Goal: Download file/media

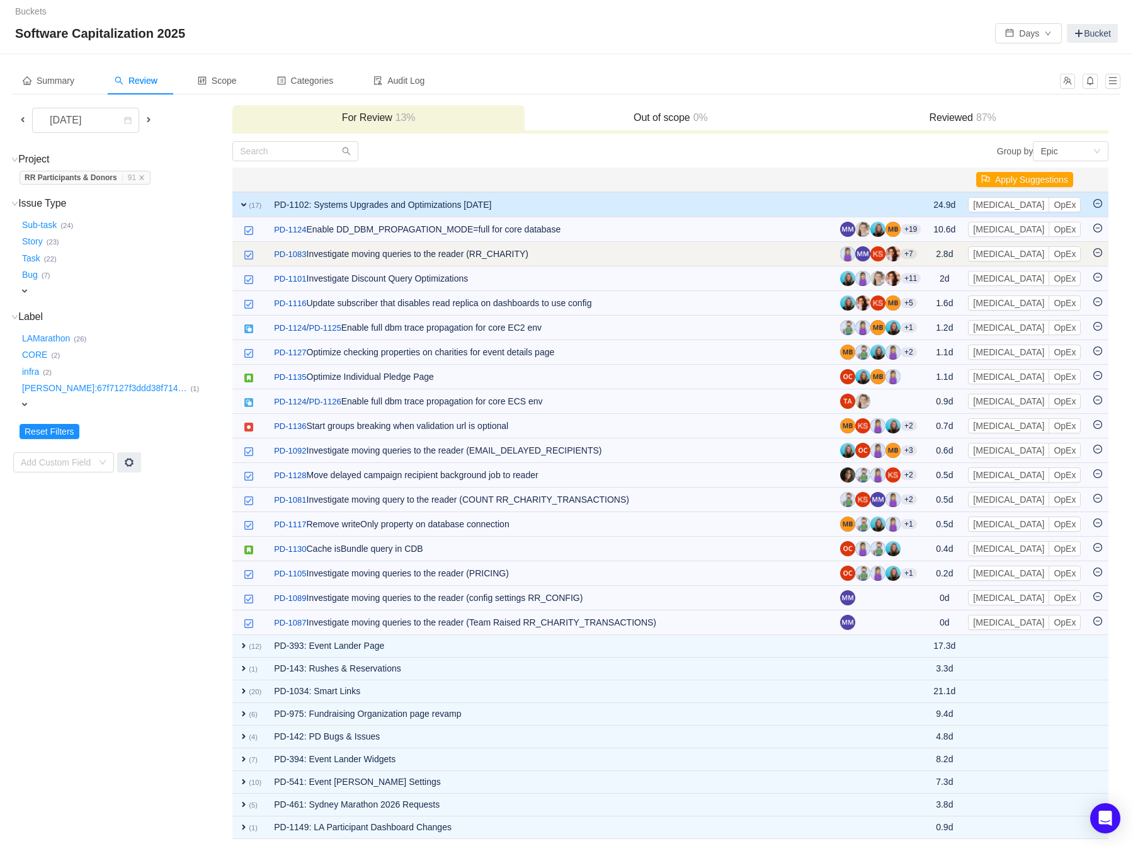
scroll to position [1, 0]
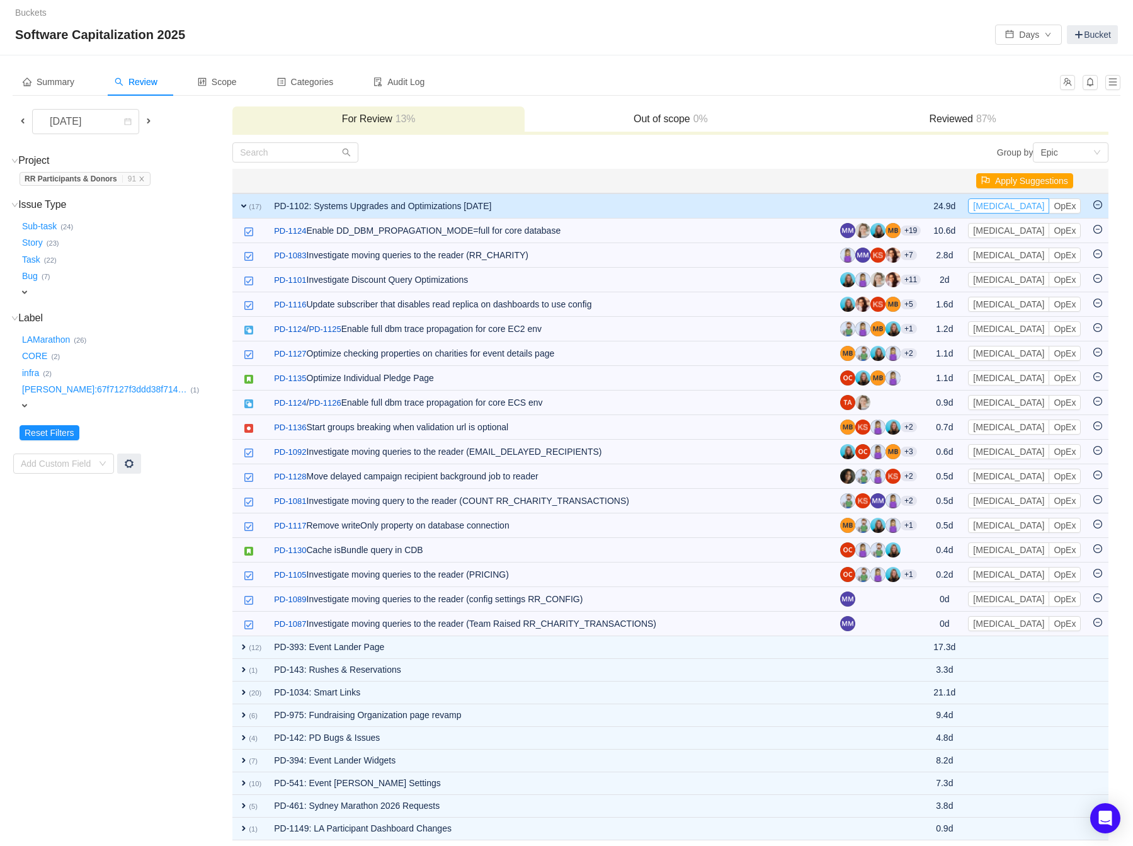
click at [784, 203] on button "[MEDICAL_DATA]" at bounding box center [1008, 205] width 81 height 15
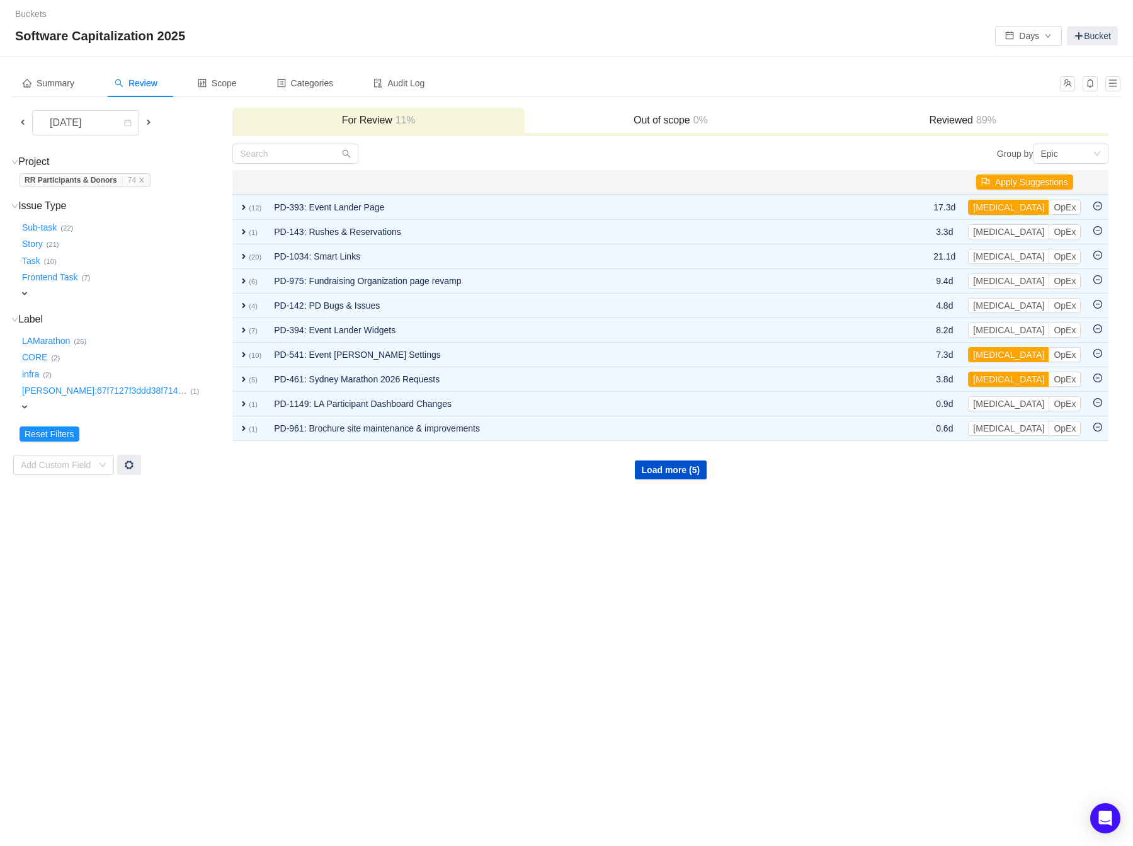
scroll to position [0, 0]
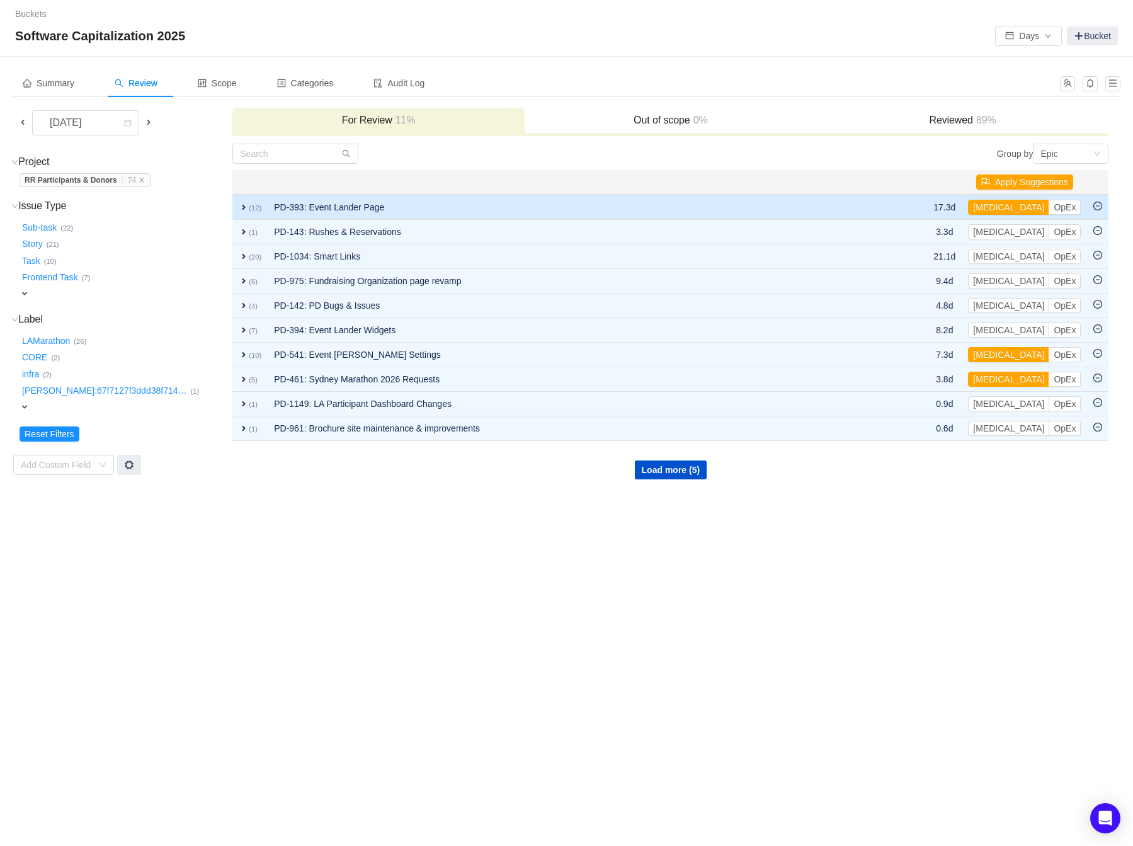
click at [244, 204] on span "expand" at bounding box center [244, 207] width 10 height 10
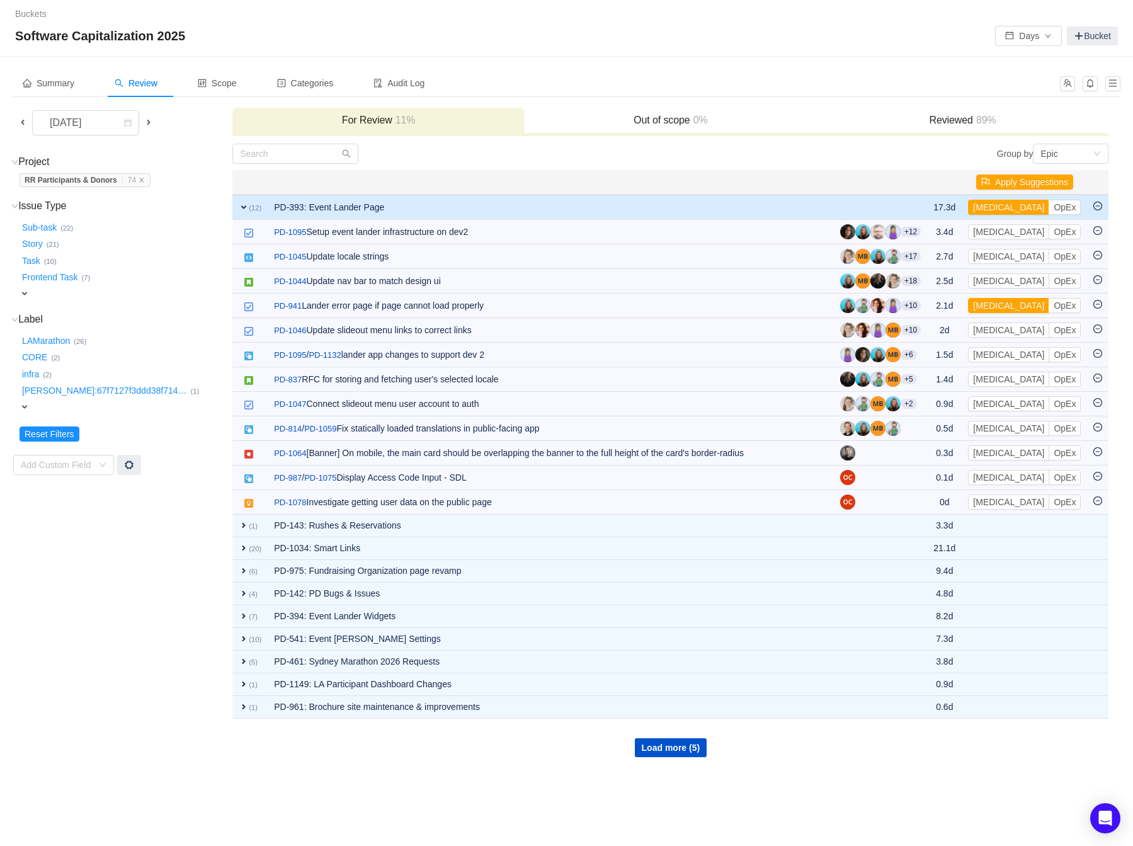
click at [244, 204] on span "expand" at bounding box center [244, 207] width 10 height 10
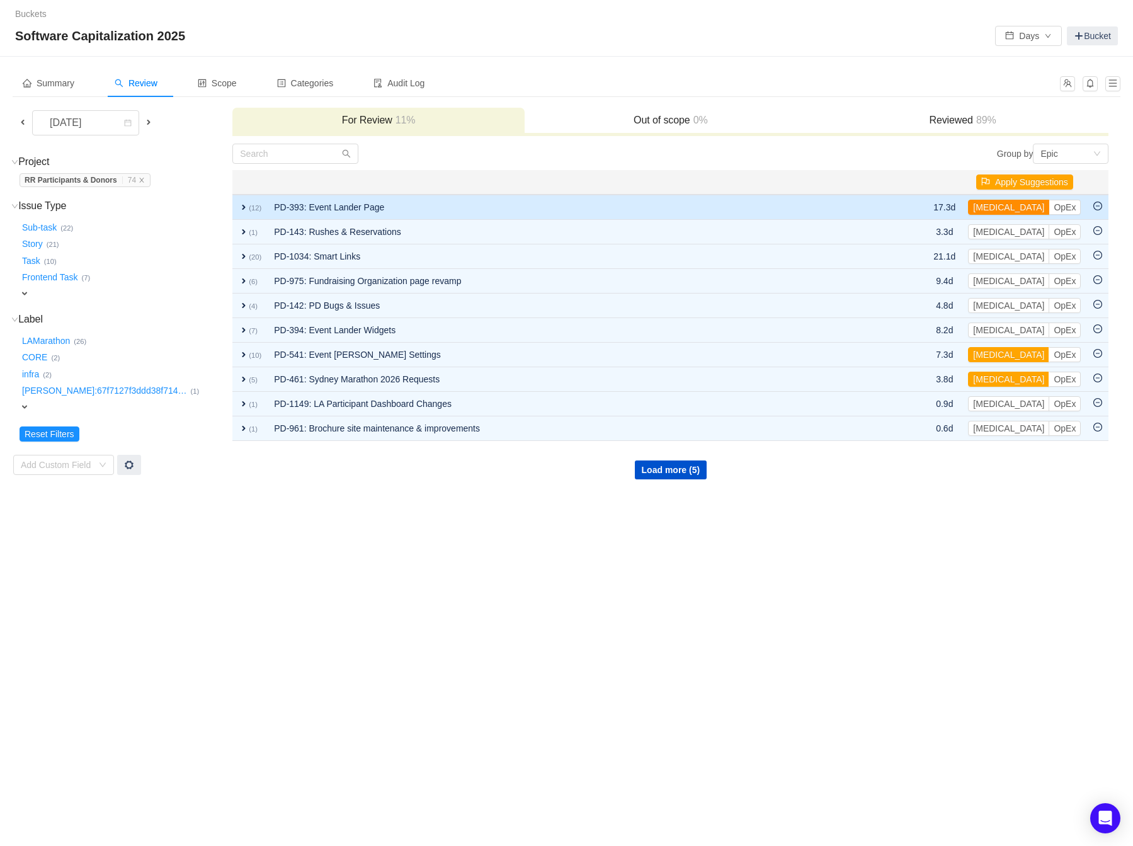
click at [784, 203] on button "[MEDICAL_DATA]" at bounding box center [1008, 207] width 81 height 15
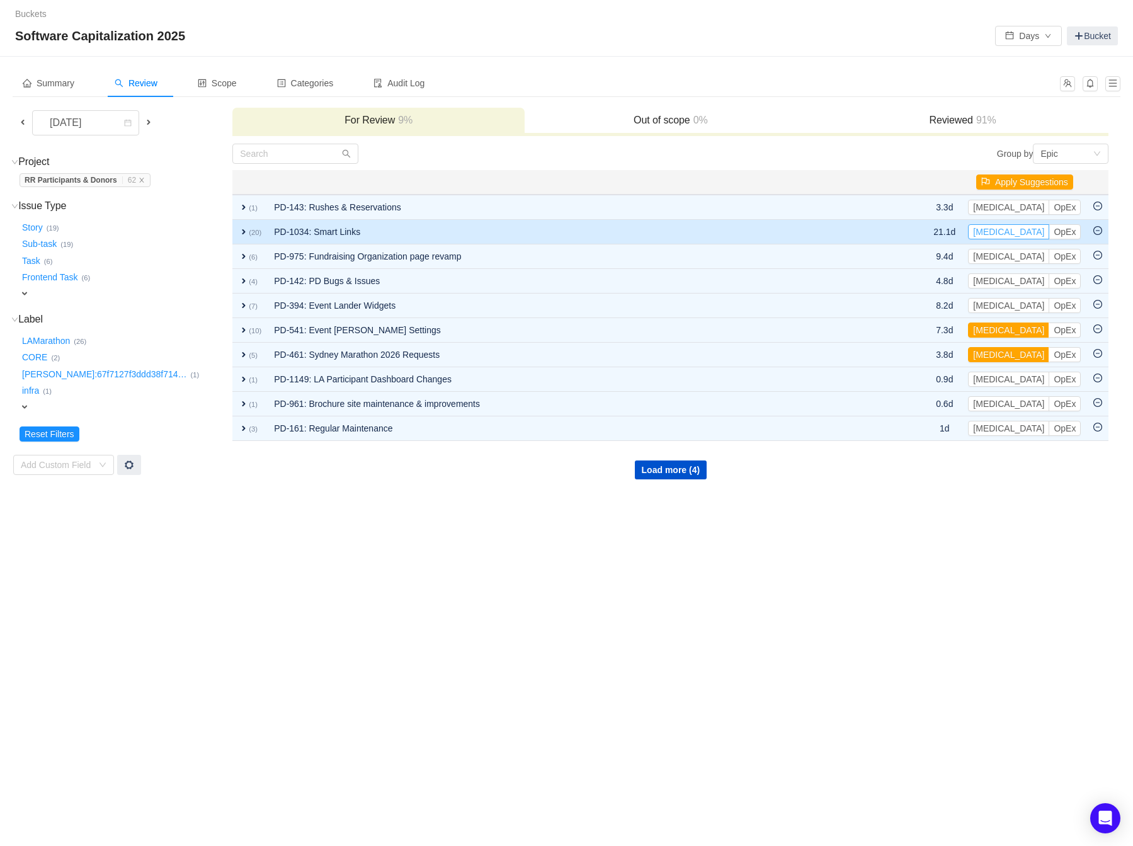
click at [784, 227] on button "[MEDICAL_DATA]" at bounding box center [1008, 231] width 81 height 15
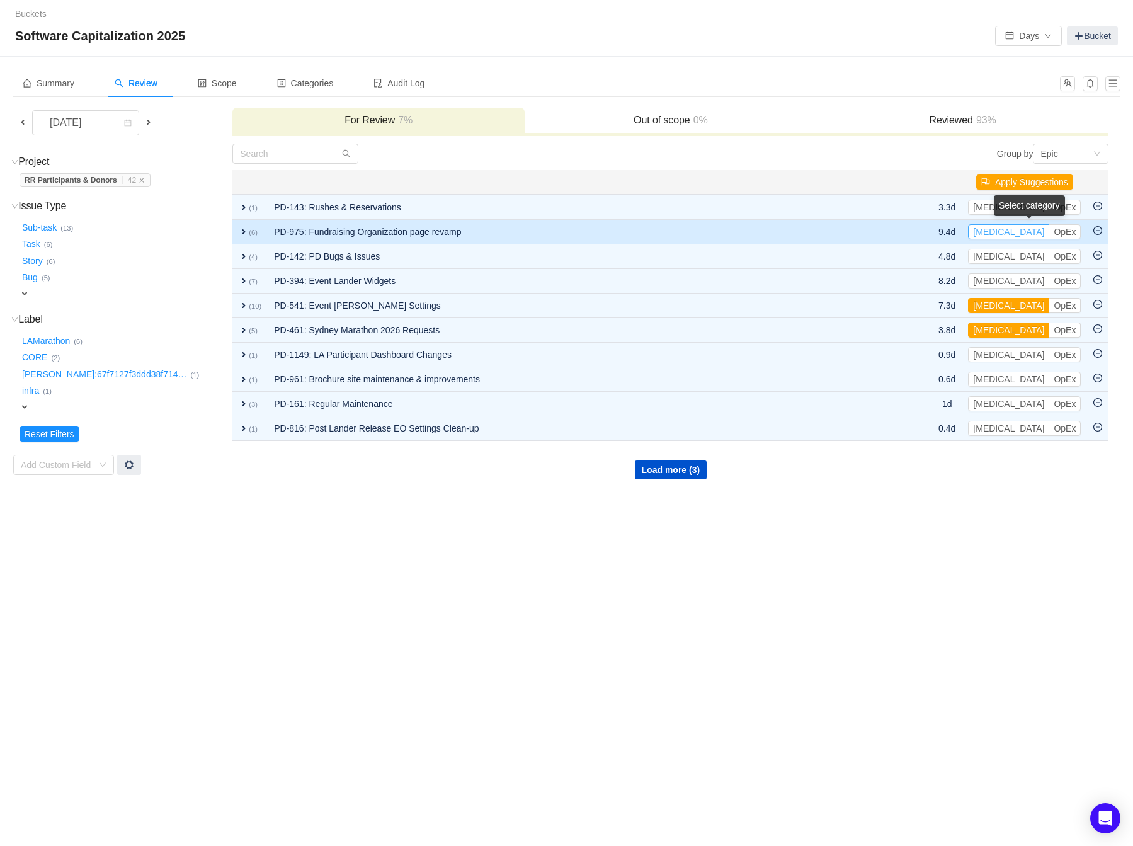
click at [784, 228] on button "[MEDICAL_DATA]" at bounding box center [1008, 231] width 81 height 15
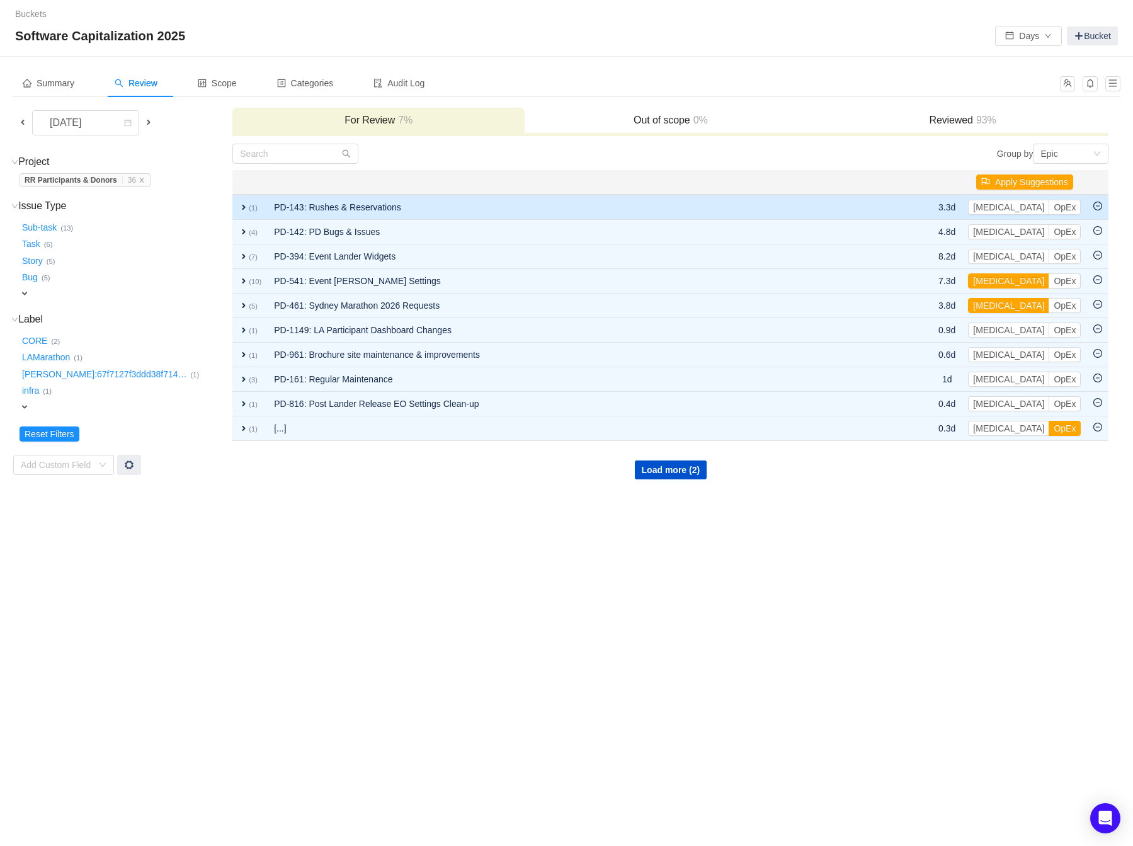
click at [784, 205] on td "PD-143: Rushes & Reservations" at bounding box center [582, 207] width 628 height 25
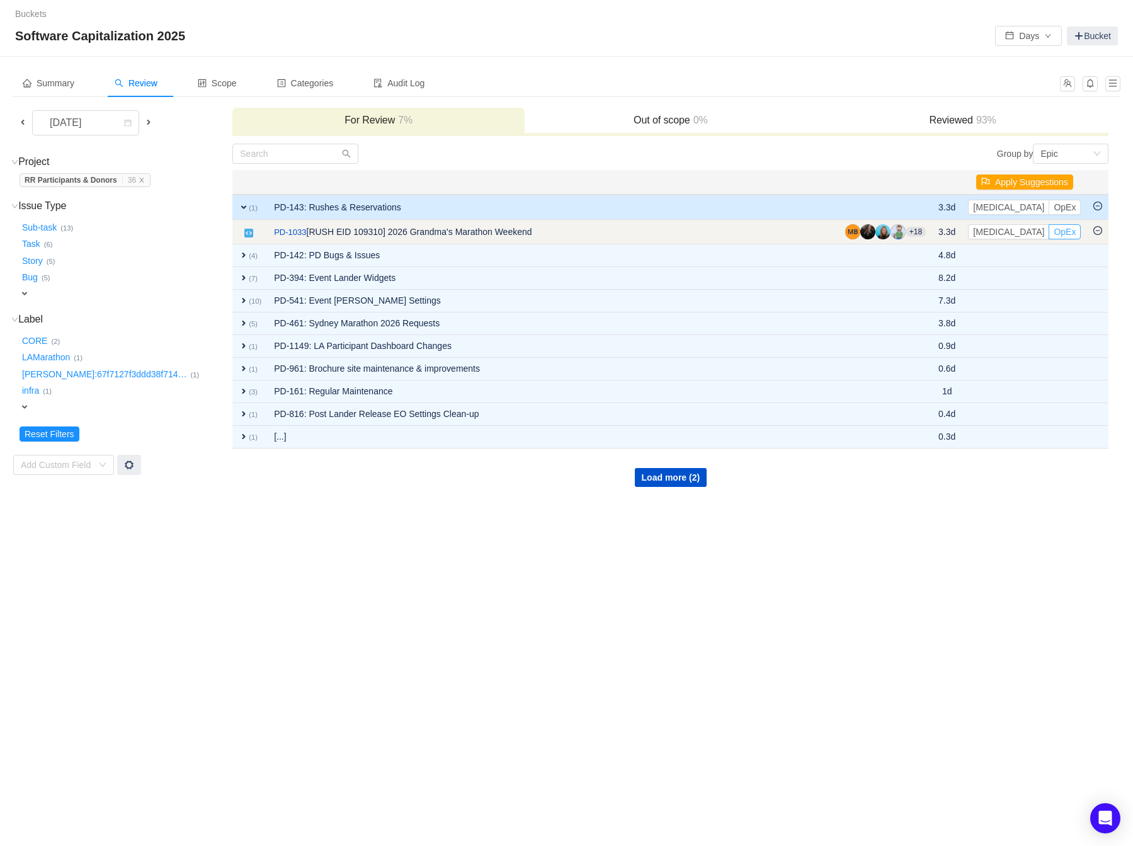
click at [784, 229] on button "OpEx" at bounding box center [1065, 231] width 32 height 15
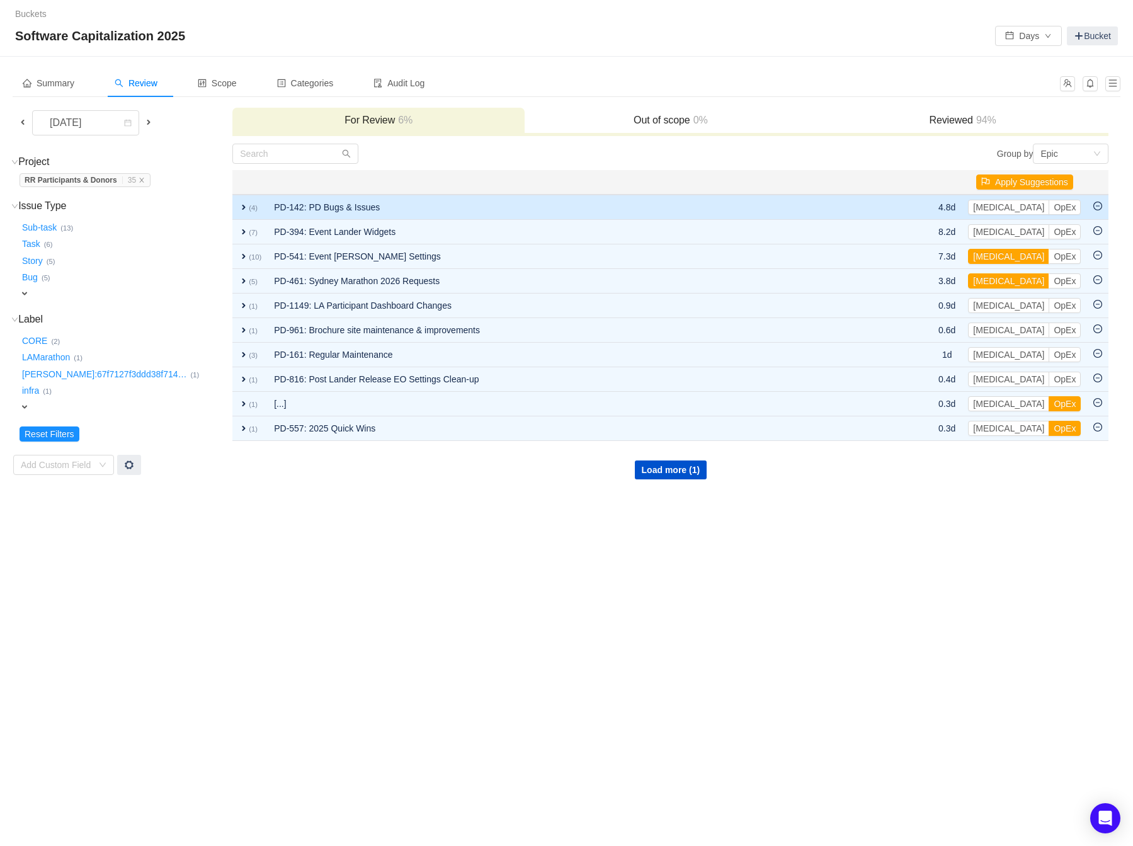
click at [784, 202] on td at bounding box center [914, 207] width 37 height 25
click at [397, 202] on td "PD-142: PD Bugs & Issues" at bounding box center [582, 207] width 628 height 25
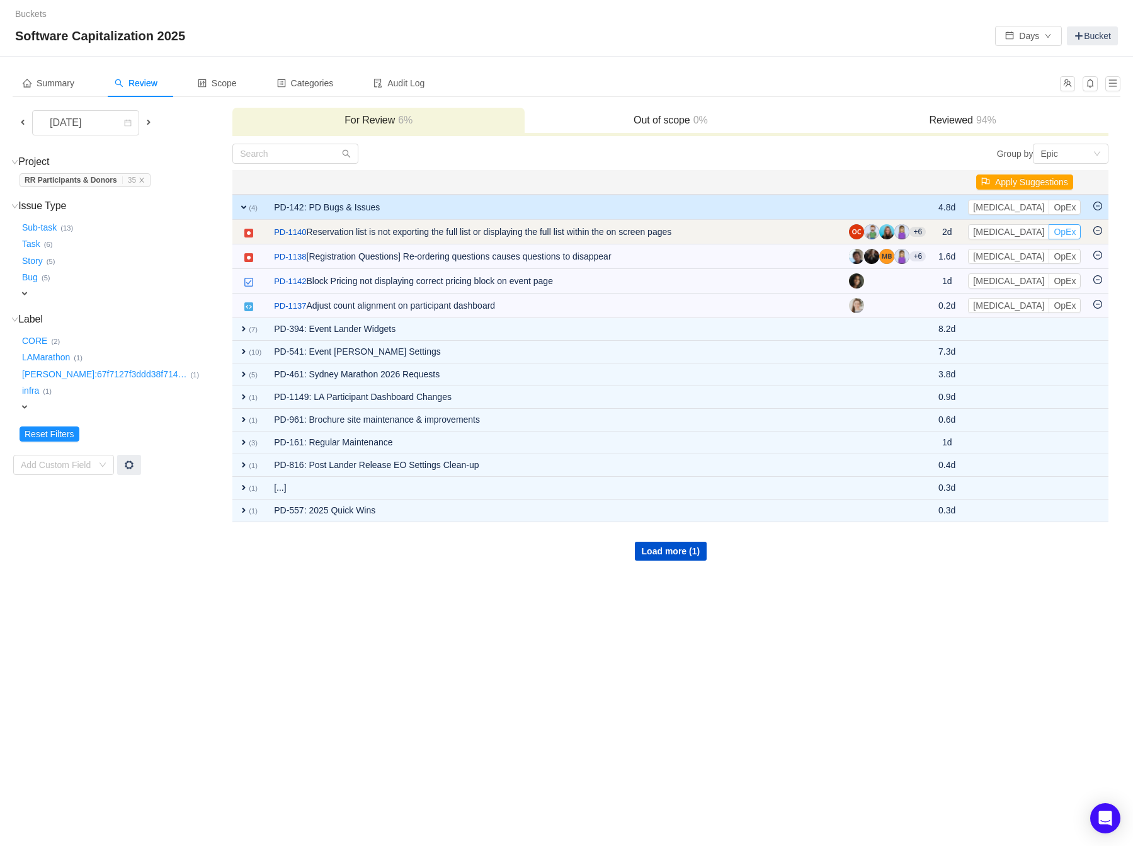
click at [784, 230] on button "OpEx" at bounding box center [1065, 231] width 32 height 15
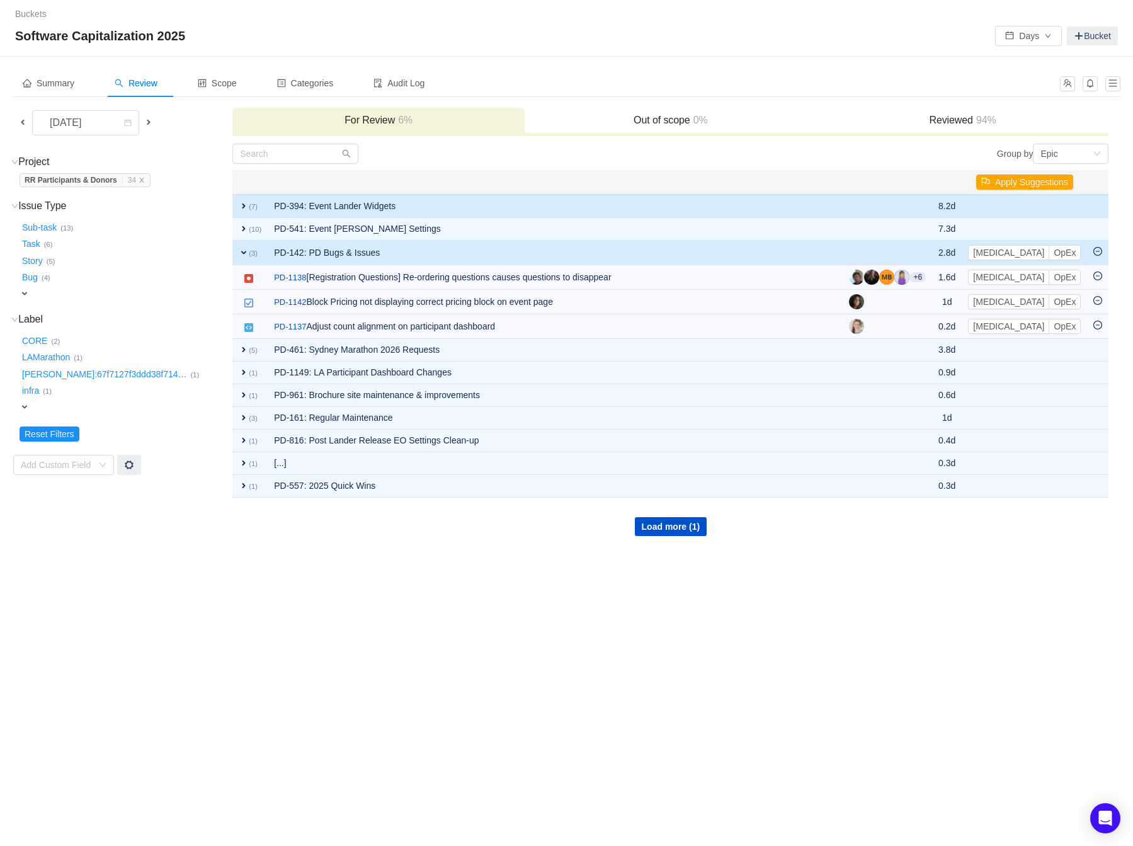
click at [367, 202] on td "PD-394: Event Lander Widgets" at bounding box center [555, 206] width 575 height 23
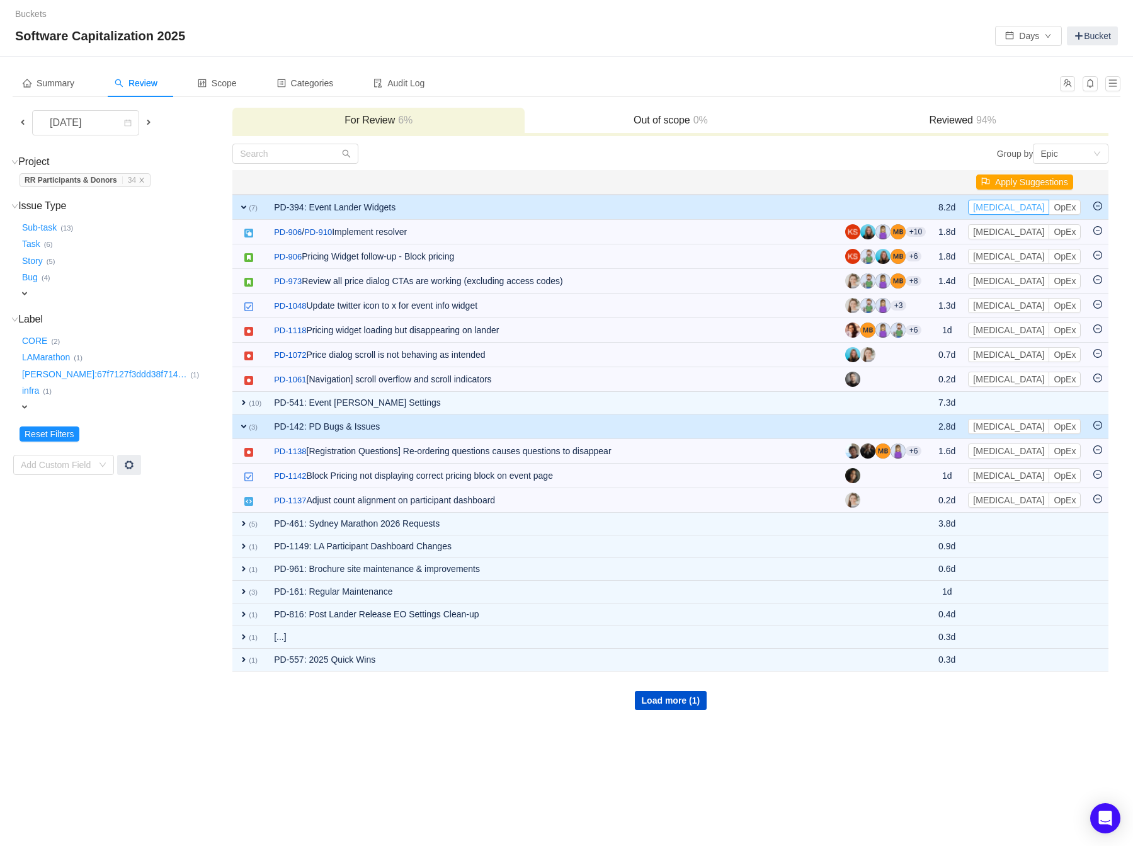
click at [784, 204] on button "[MEDICAL_DATA]" at bounding box center [1008, 207] width 81 height 15
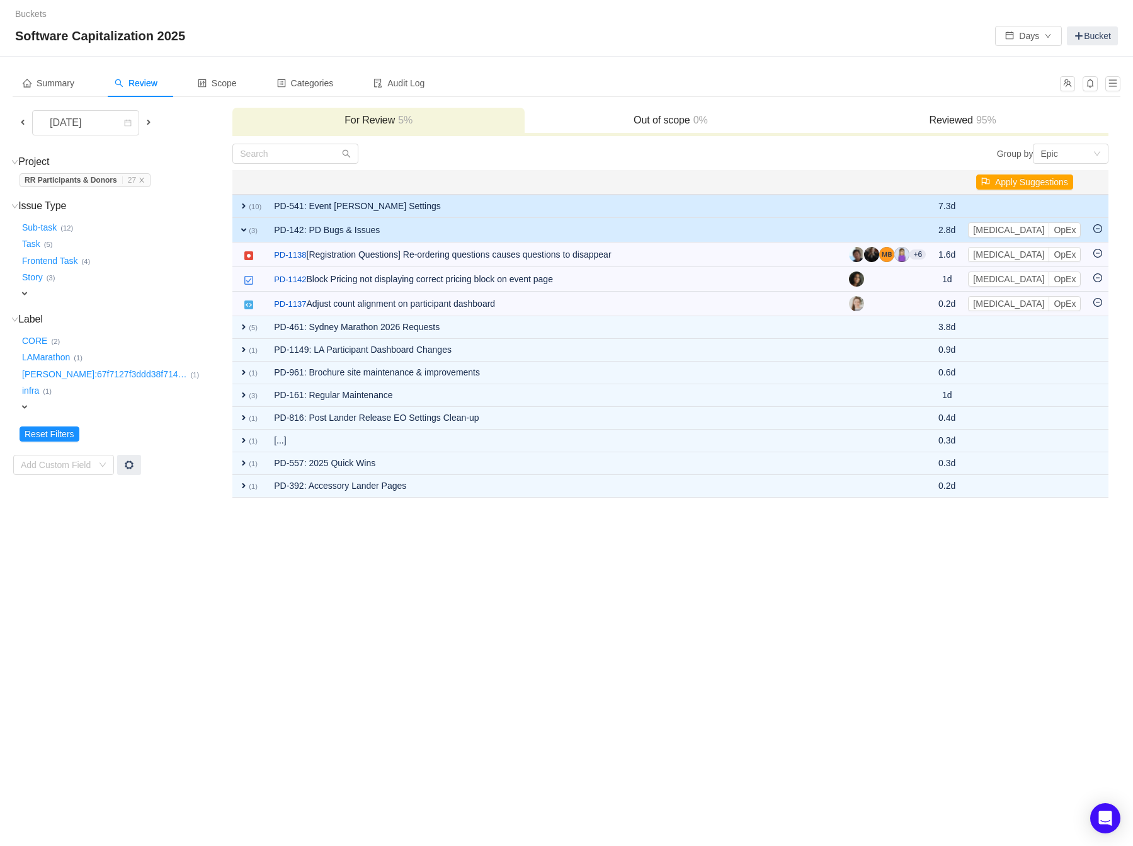
click at [712, 203] on td "PD-541: Event [PERSON_NAME] Settings" at bounding box center [555, 206] width 575 height 23
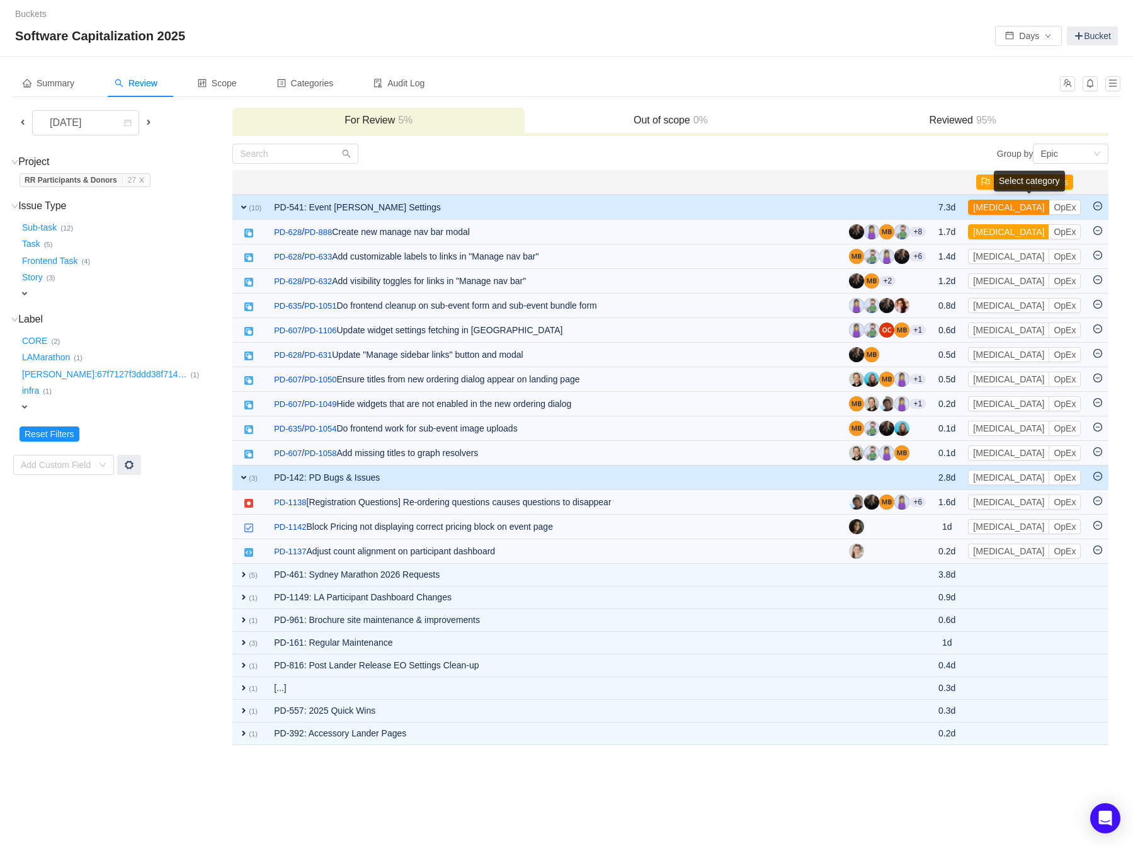
click at [784, 202] on button "[MEDICAL_DATA]" at bounding box center [1008, 207] width 81 height 15
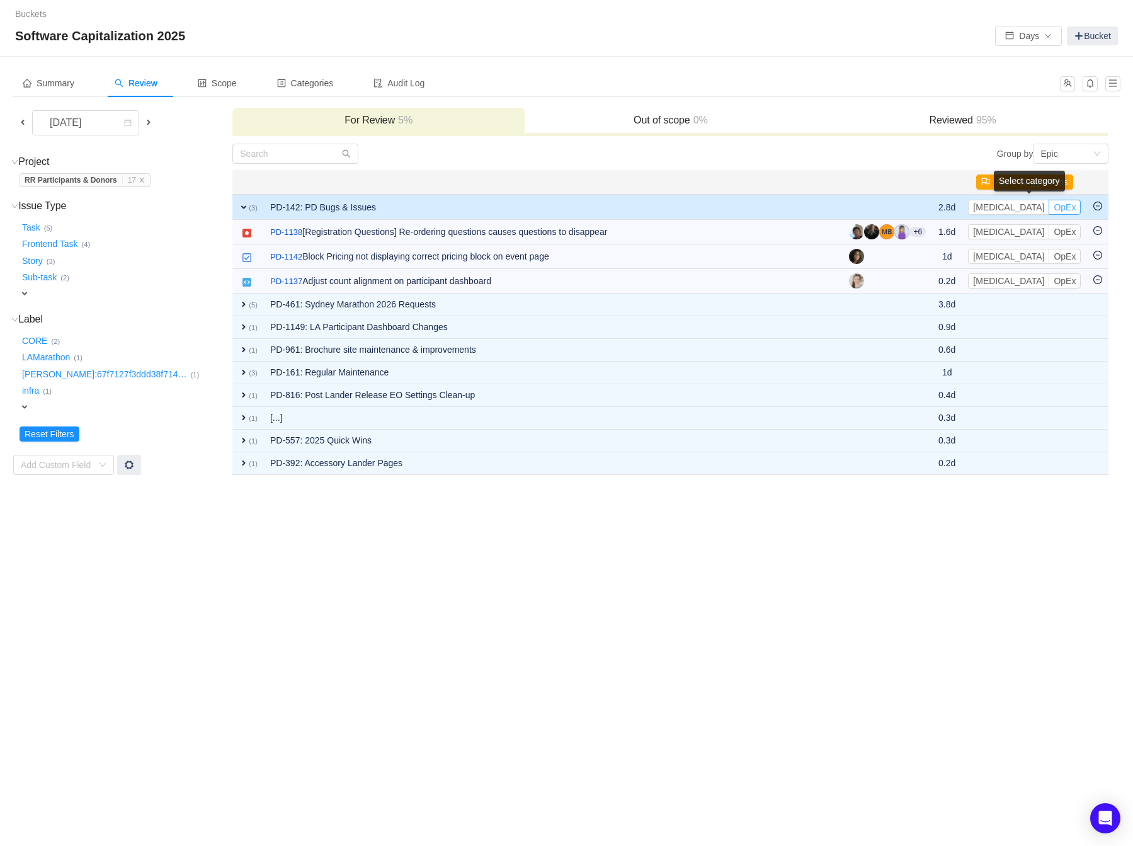
click at [784, 205] on button "OpEx" at bounding box center [1065, 207] width 32 height 15
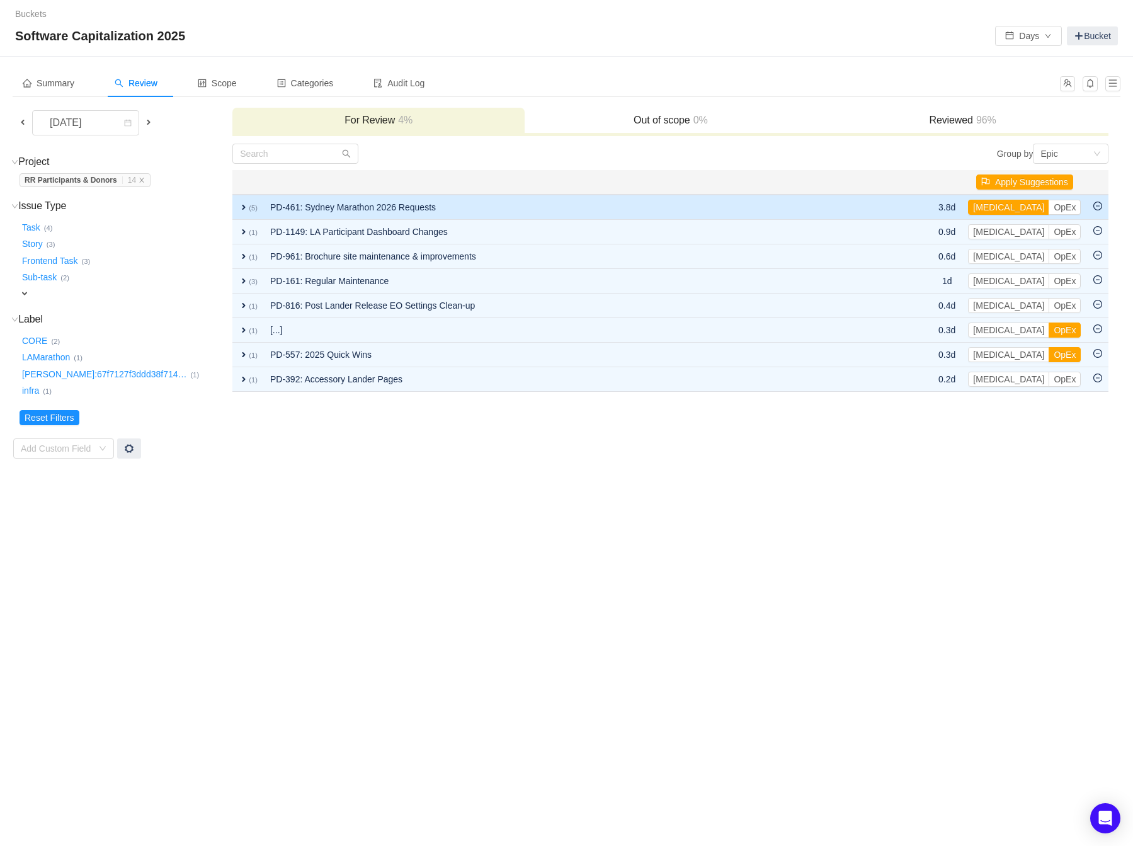
click at [608, 202] on td "PD-461: Sydney Marathon 2026 Requests" at bounding box center [580, 207] width 632 height 25
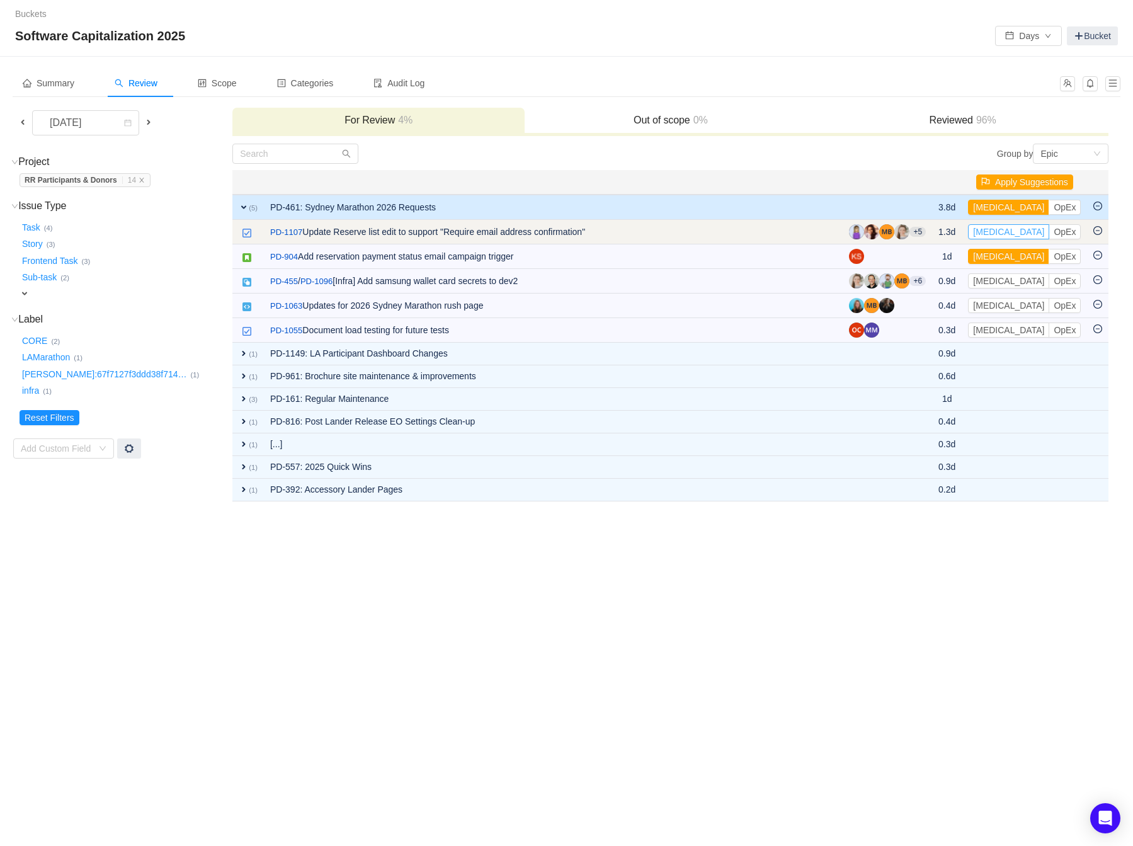
click at [784, 231] on button "[MEDICAL_DATA]" at bounding box center [1008, 231] width 81 height 15
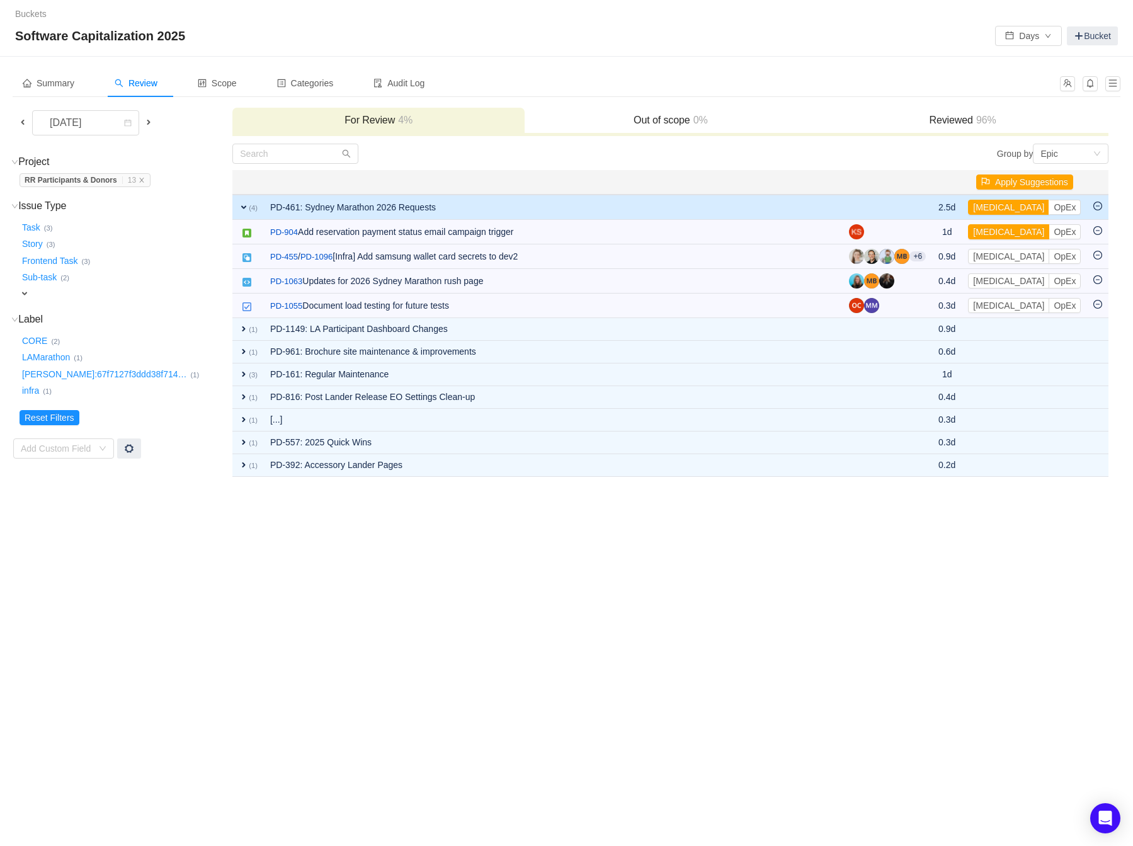
click at [784, 231] on button "[MEDICAL_DATA]" at bounding box center [1008, 231] width 81 height 15
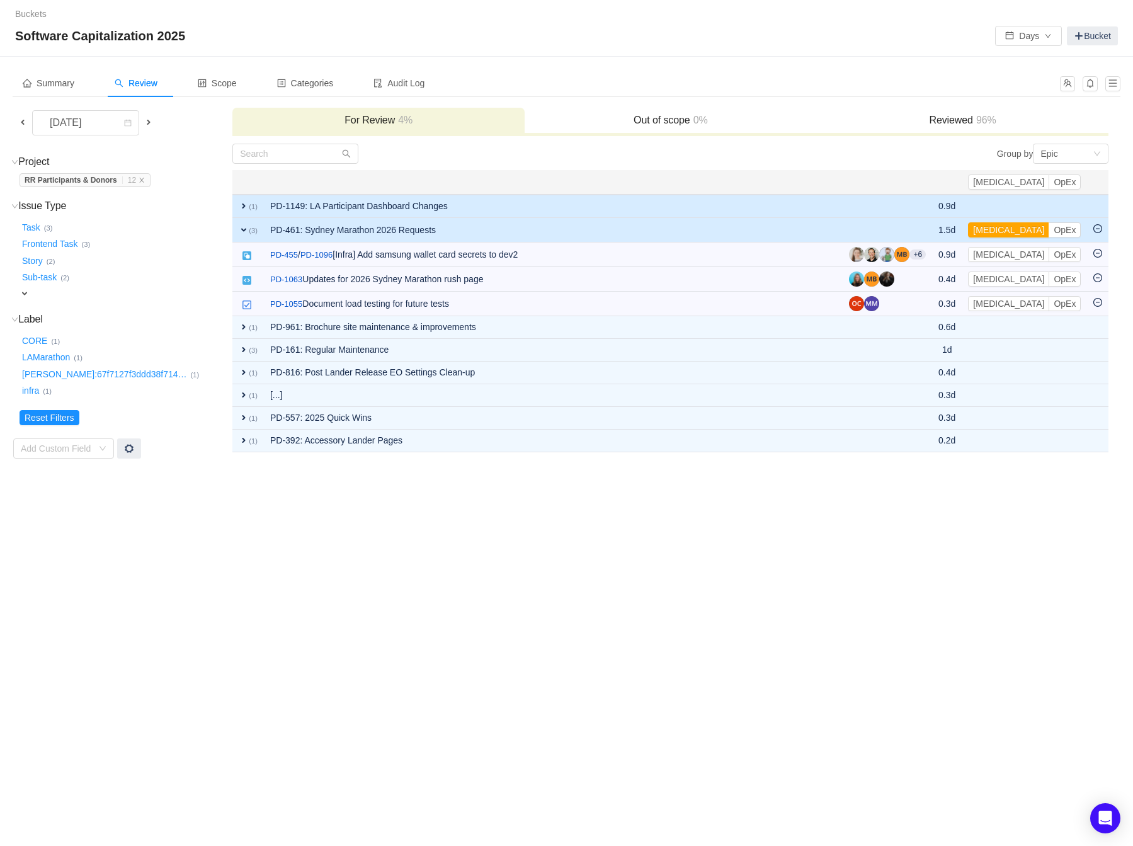
click at [436, 207] on td "PD-1149: LA Participant Dashboard Changes" at bounding box center [553, 206] width 579 height 23
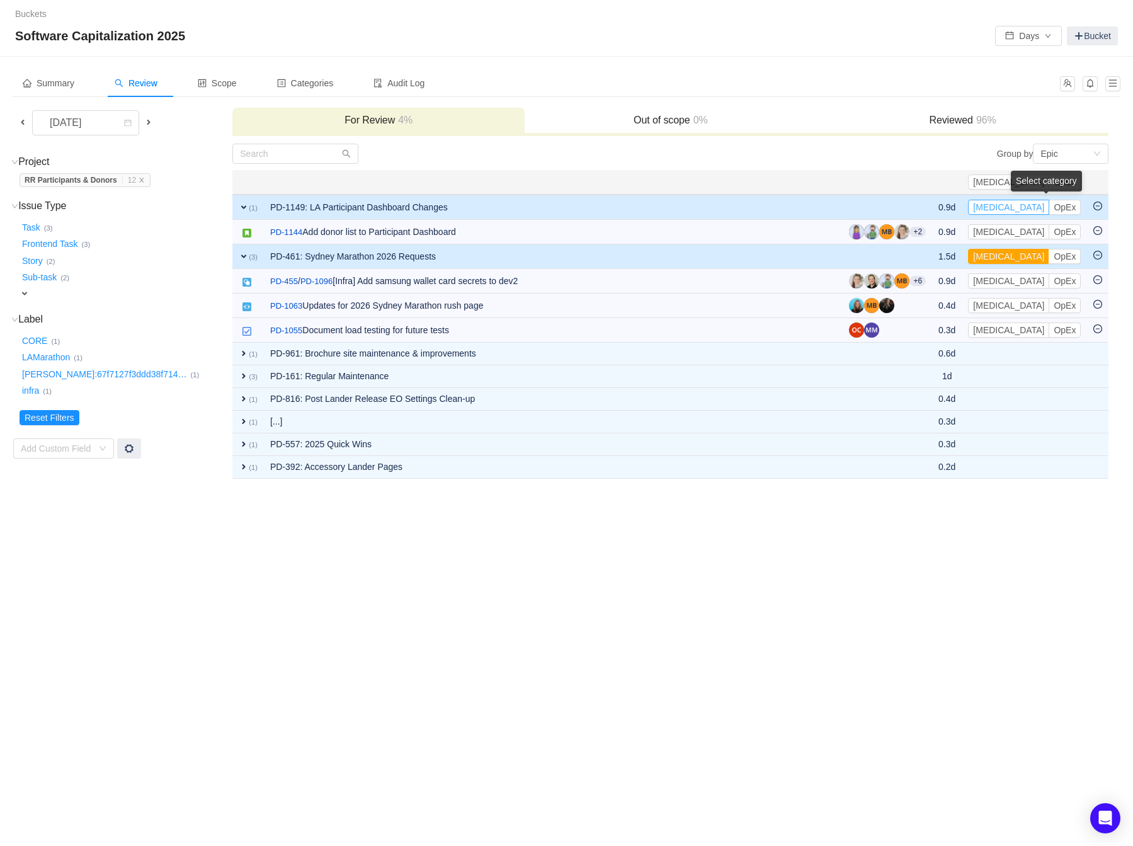
click at [784, 203] on button "[MEDICAL_DATA]" at bounding box center [1008, 207] width 81 height 15
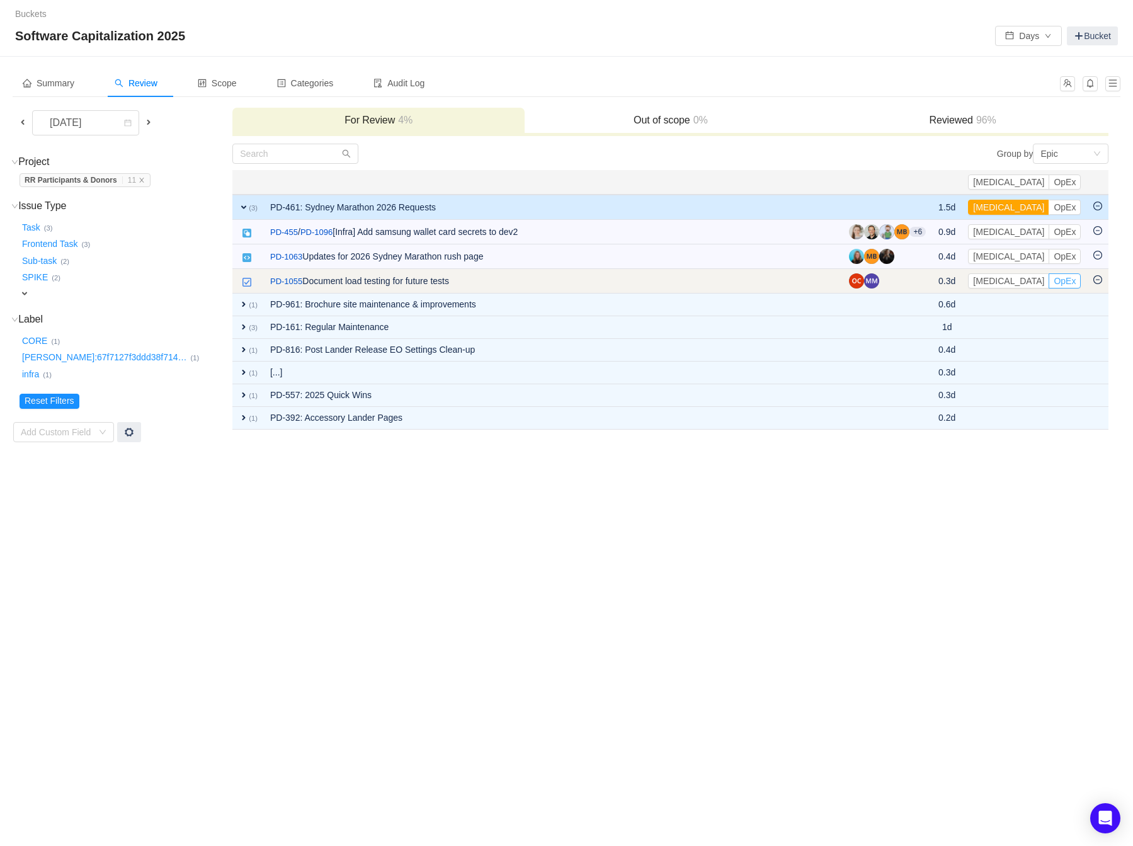
click at [784, 281] on button "OpEx" at bounding box center [1065, 280] width 32 height 15
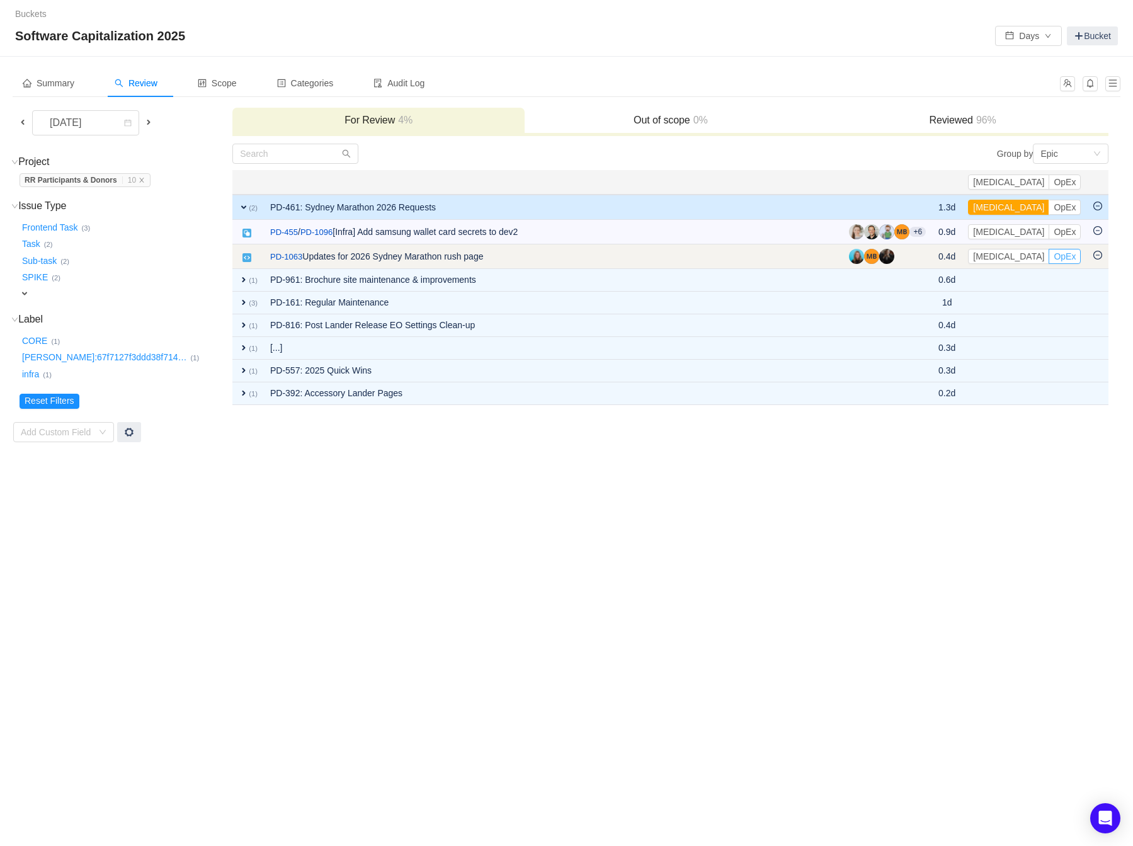
click at [784, 258] on button "OpEx" at bounding box center [1065, 256] width 32 height 15
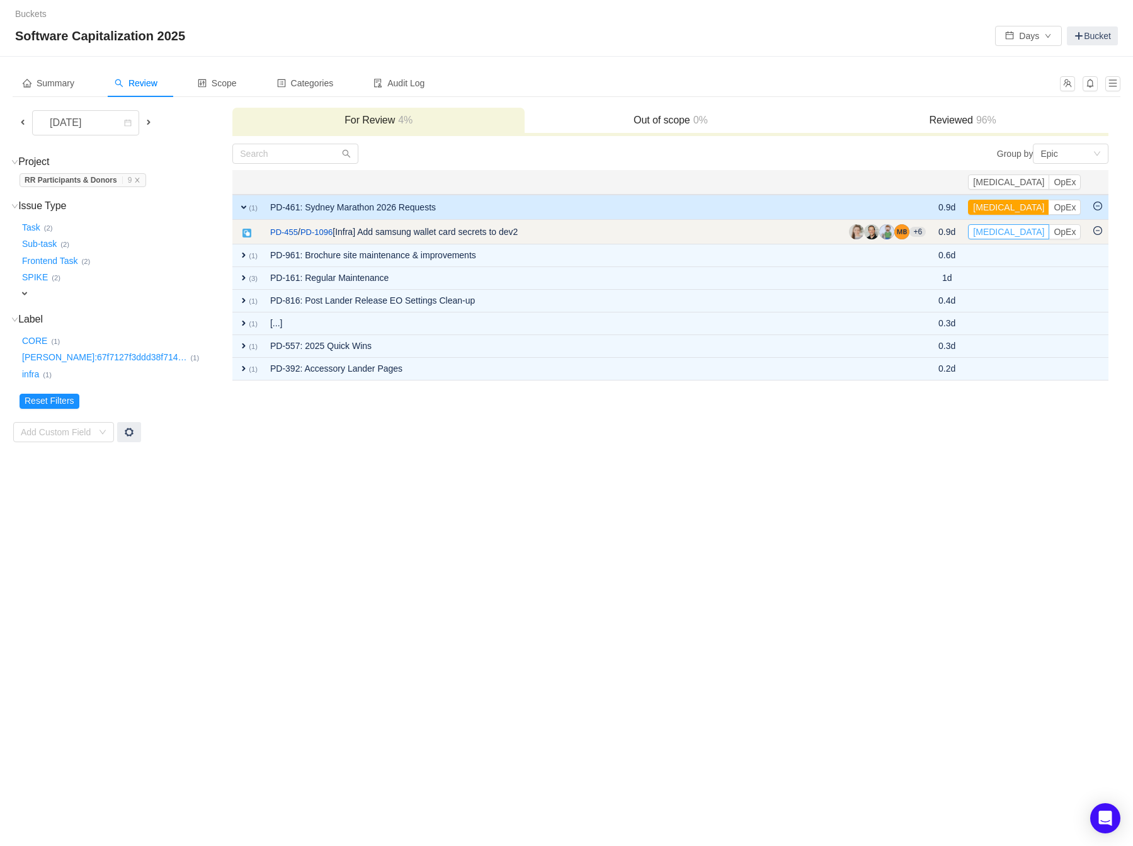
click at [784, 230] on button "[MEDICAL_DATA]" at bounding box center [1008, 231] width 81 height 15
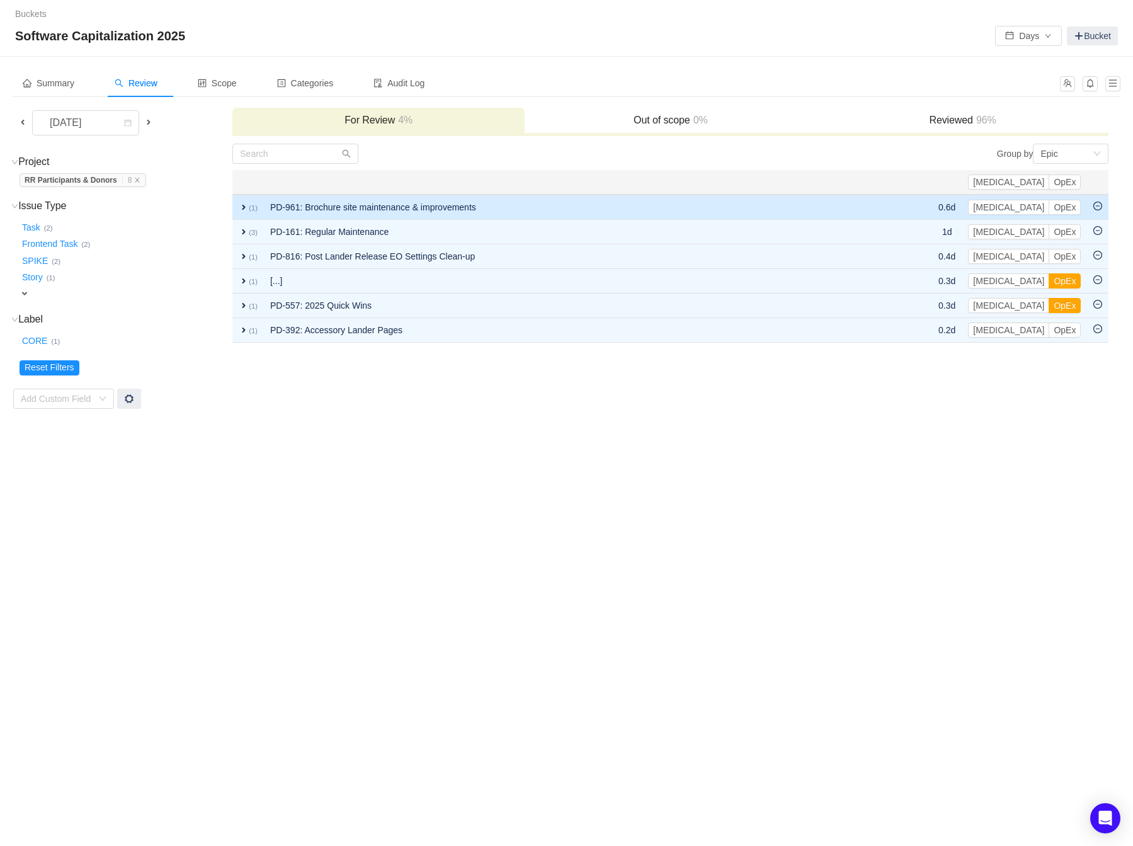
click at [784, 214] on td "PD-961: Brochure site maintenance & improvements" at bounding box center [580, 207] width 632 height 25
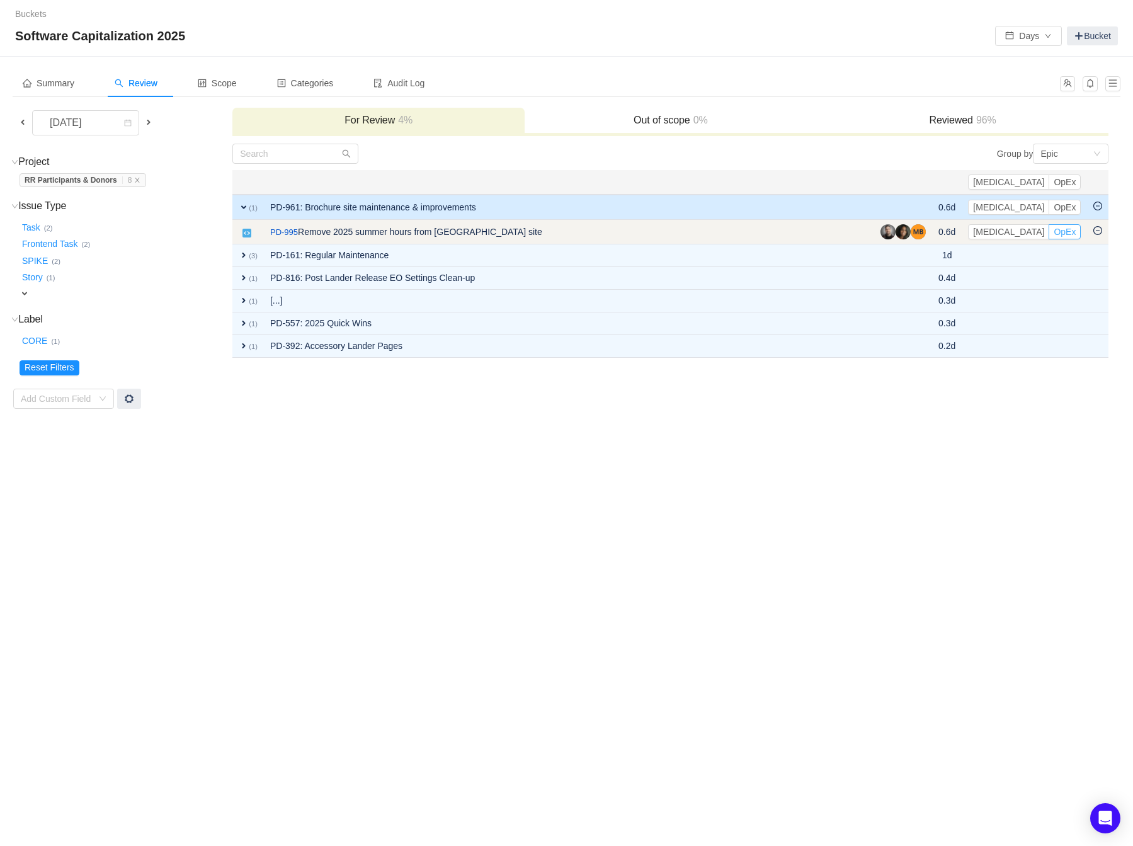
click at [784, 228] on button "OpEx" at bounding box center [1065, 231] width 32 height 15
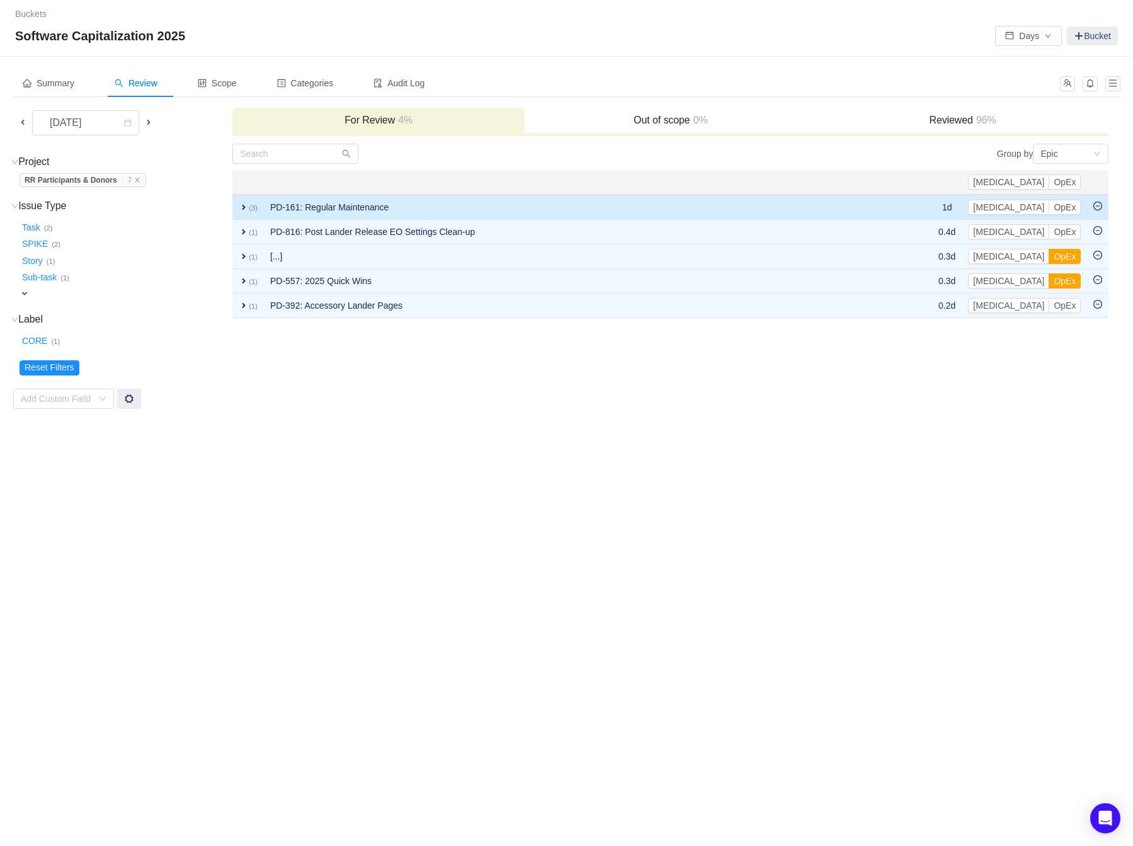
click at [784, 208] on td at bounding box center [914, 207] width 37 height 25
click at [784, 197] on td "PD-161: Regular Maintenance" at bounding box center [580, 207] width 632 height 25
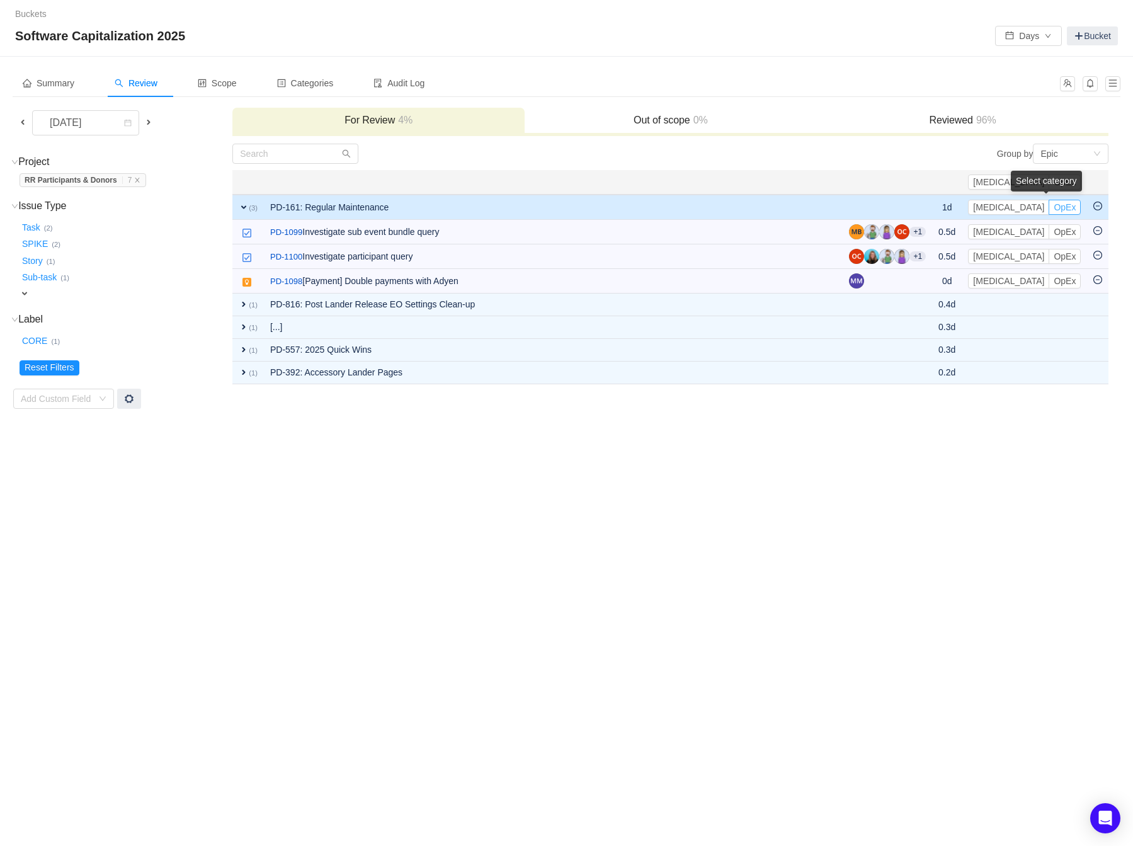
click at [784, 203] on button "OpEx" at bounding box center [1065, 207] width 32 height 15
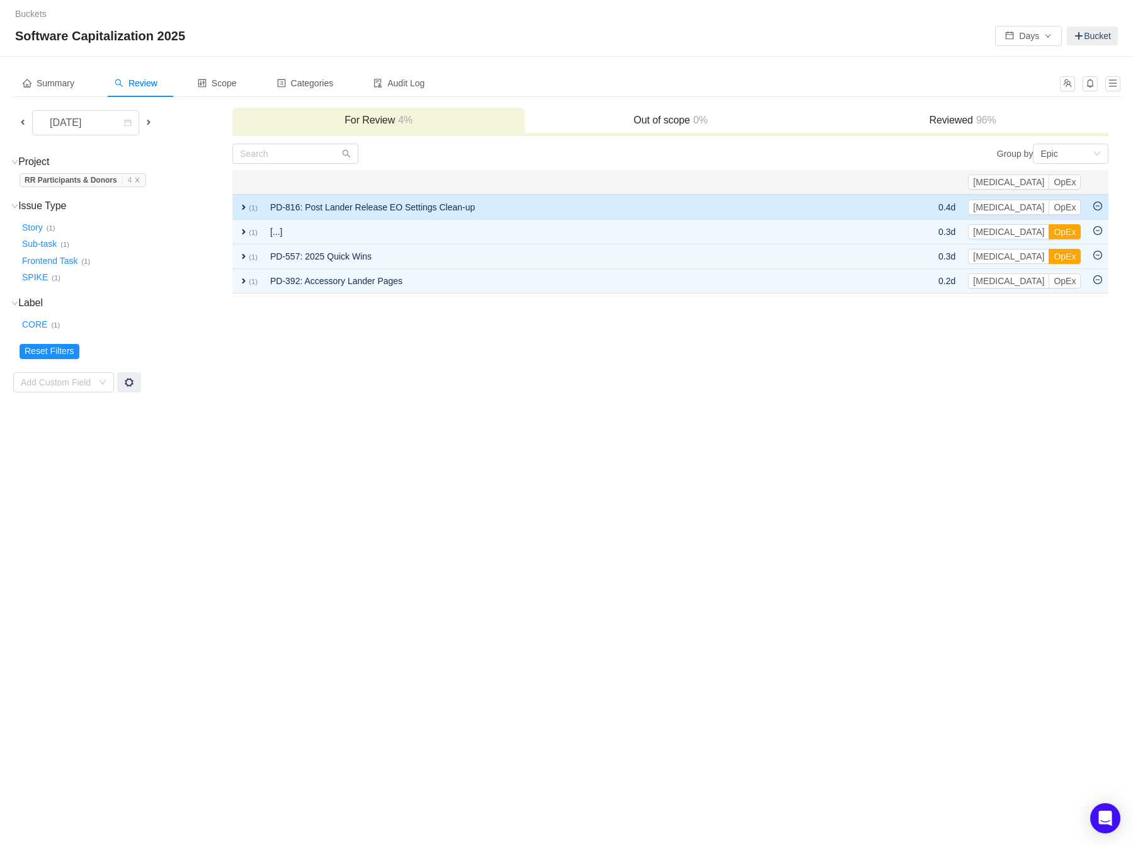
click at [547, 197] on td "PD-816: Post Lander Release EO Settings Clean-up" at bounding box center [580, 207] width 632 height 25
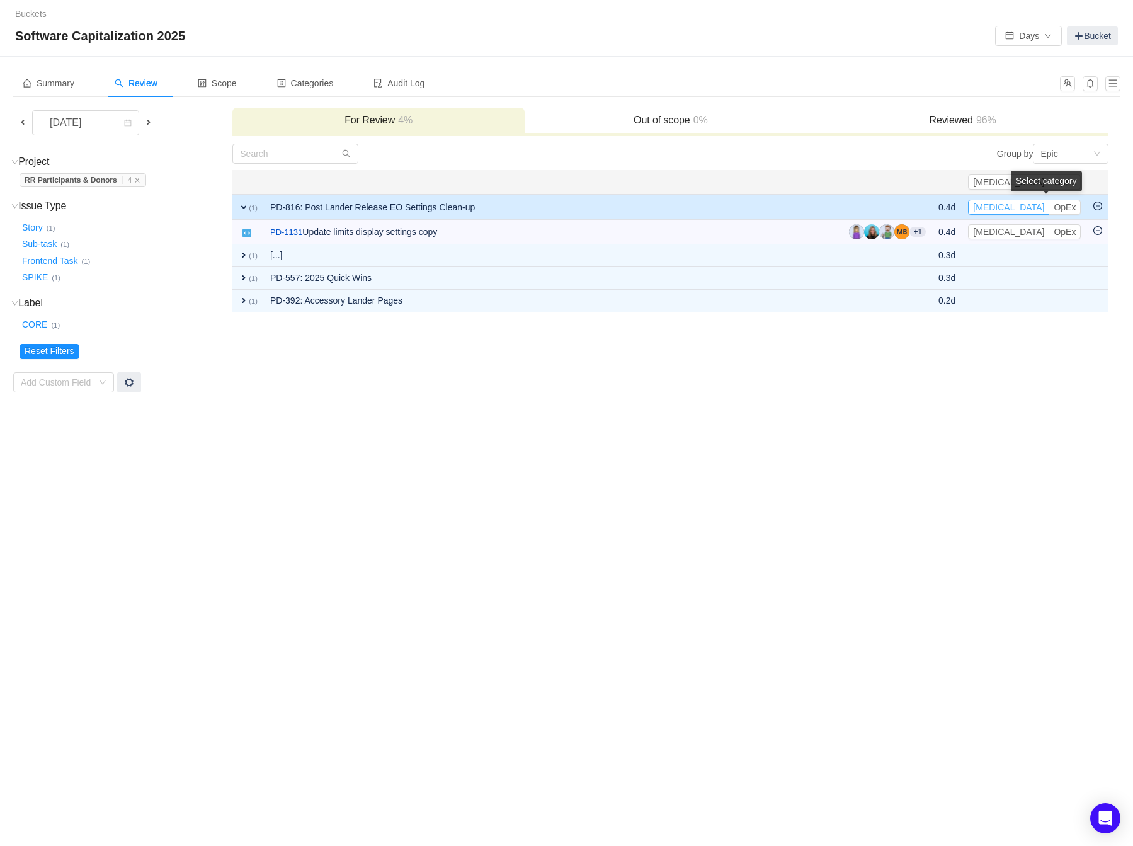
click at [784, 208] on button "[MEDICAL_DATA]" at bounding box center [1008, 207] width 81 height 15
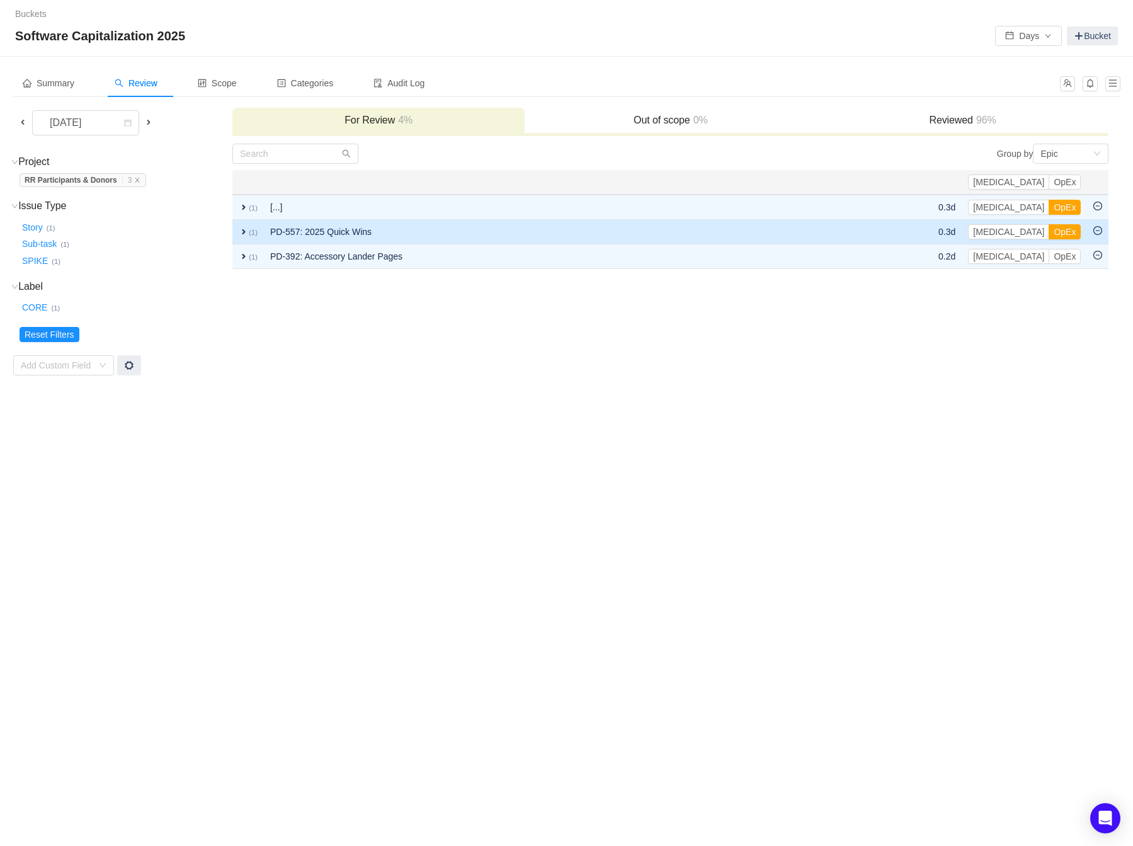
click at [557, 227] on td "PD-557: 2025 Quick Wins" at bounding box center [571, 232] width 615 height 25
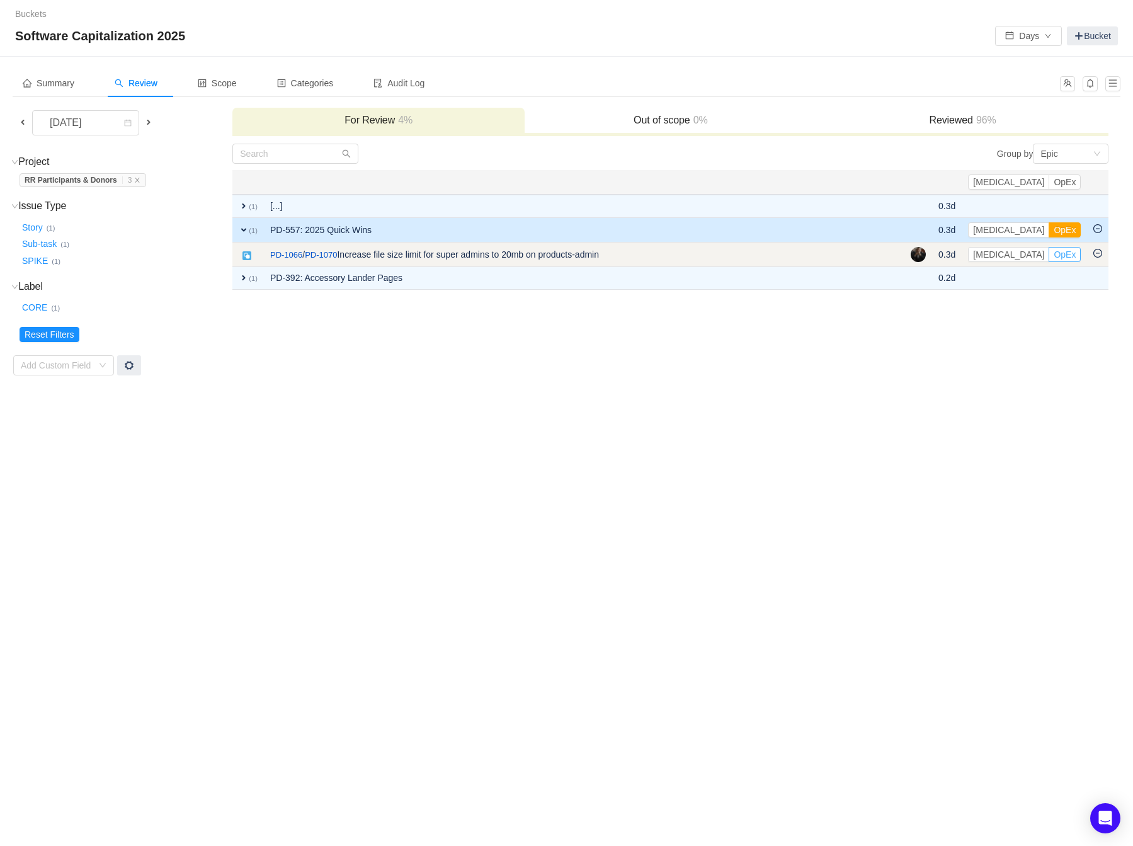
click at [784, 252] on button "OpEx" at bounding box center [1065, 254] width 32 height 15
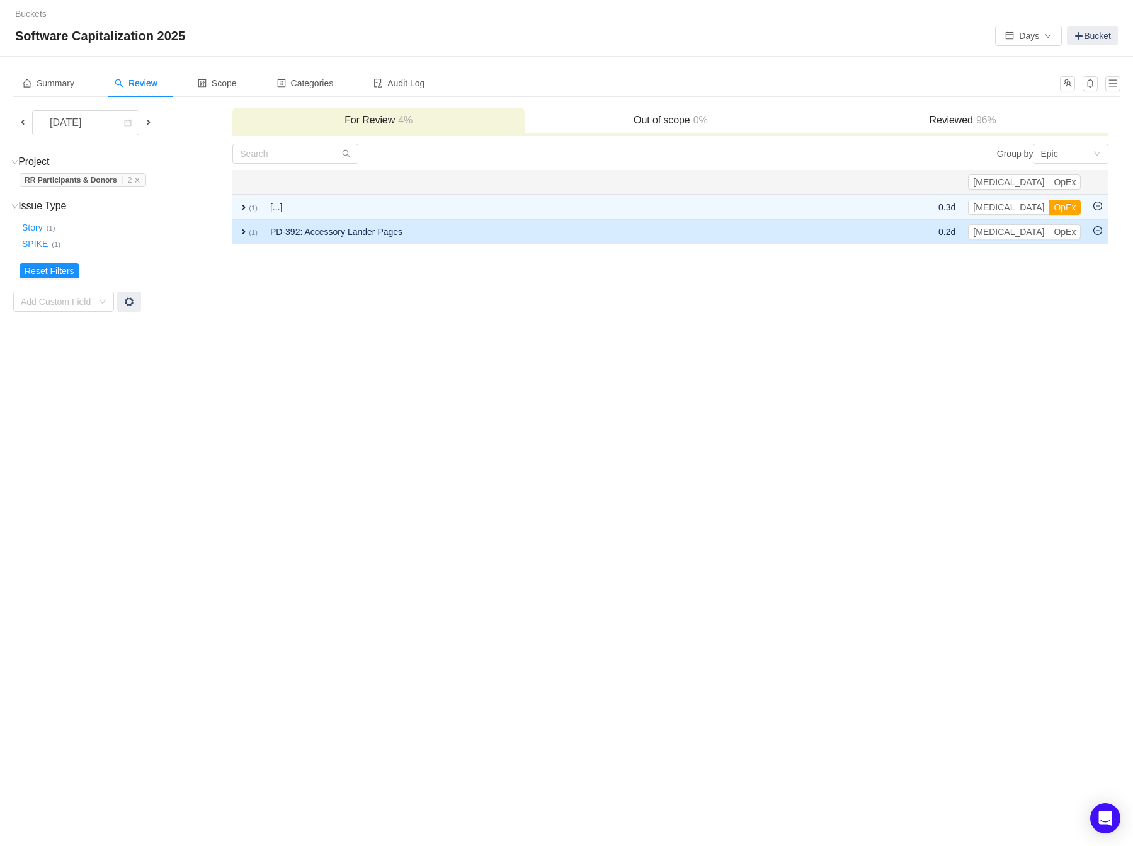
click at [784, 236] on td "PD-392: Accessory Lander Pages" at bounding box center [571, 232] width 615 height 25
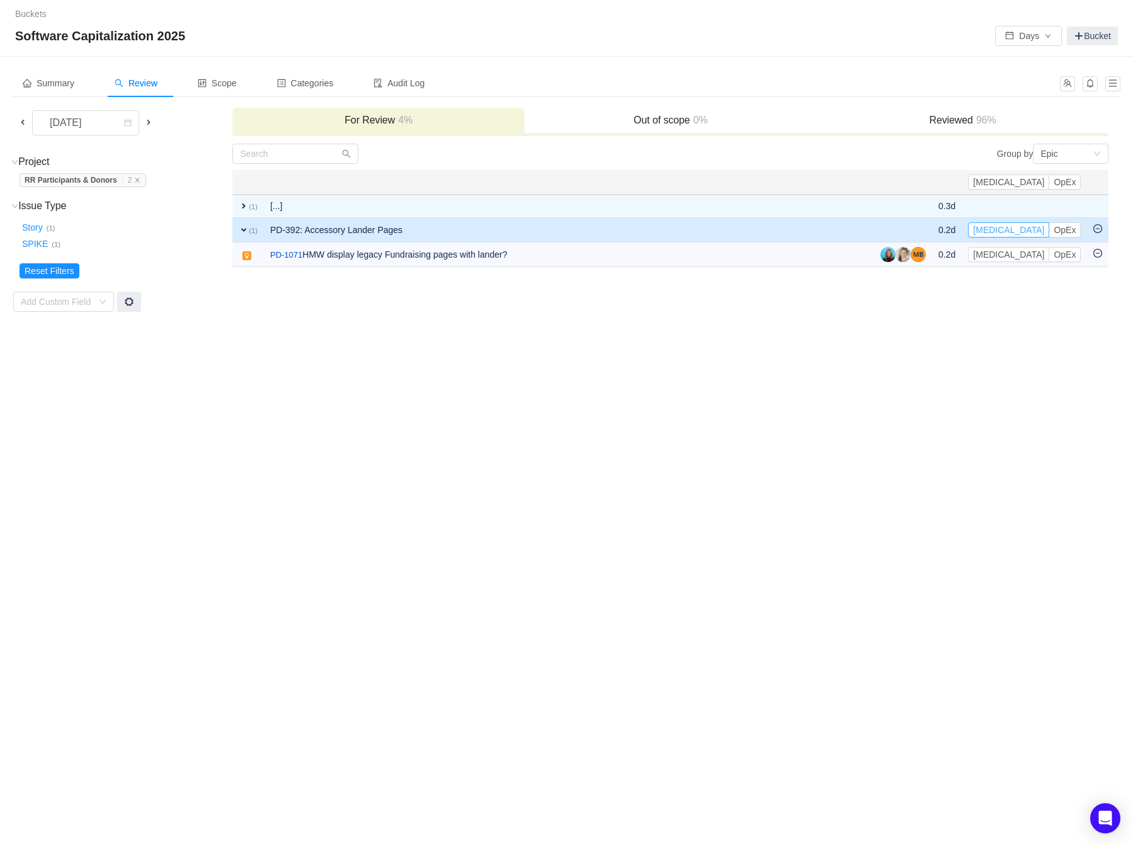
click at [784, 229] on button "[MEDICAL_DATA]" at bounding box center [1008, 229] width 81 height 15
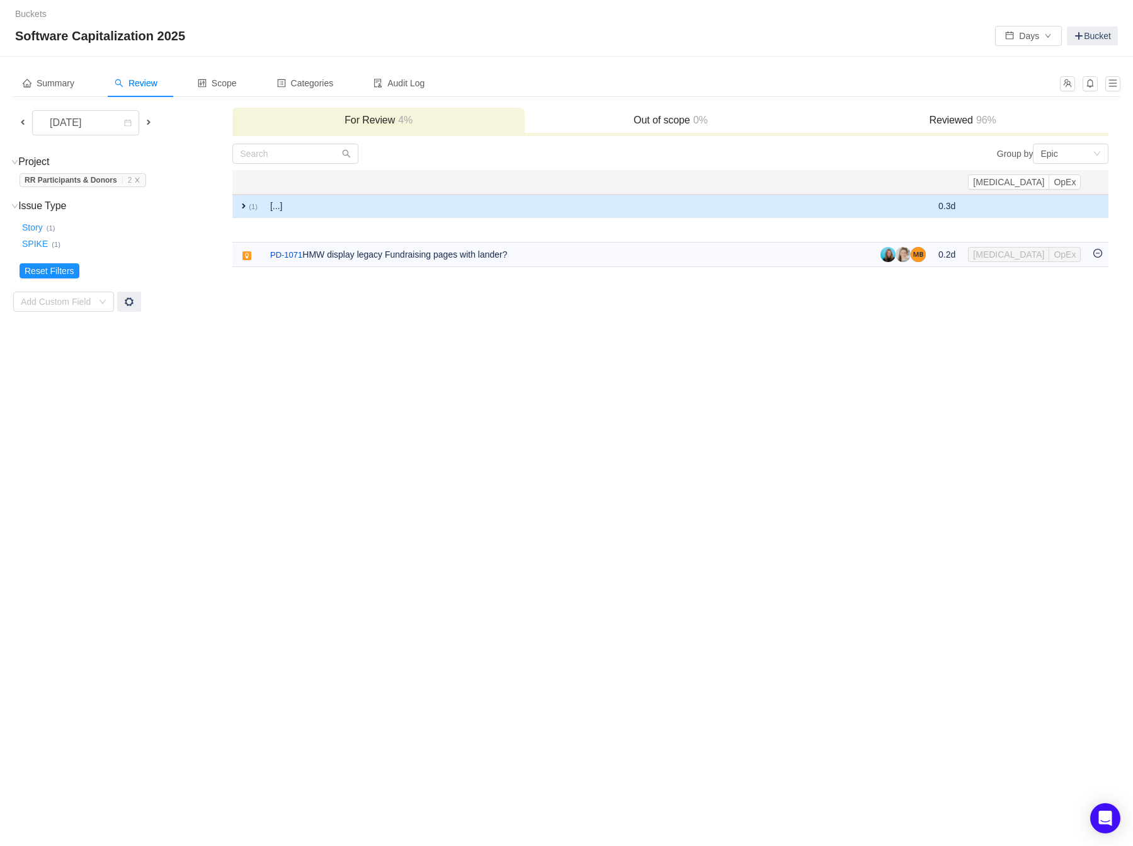
click at [734, 212] on td "[...]" at bounding box center [569, 206] width 610 height 23
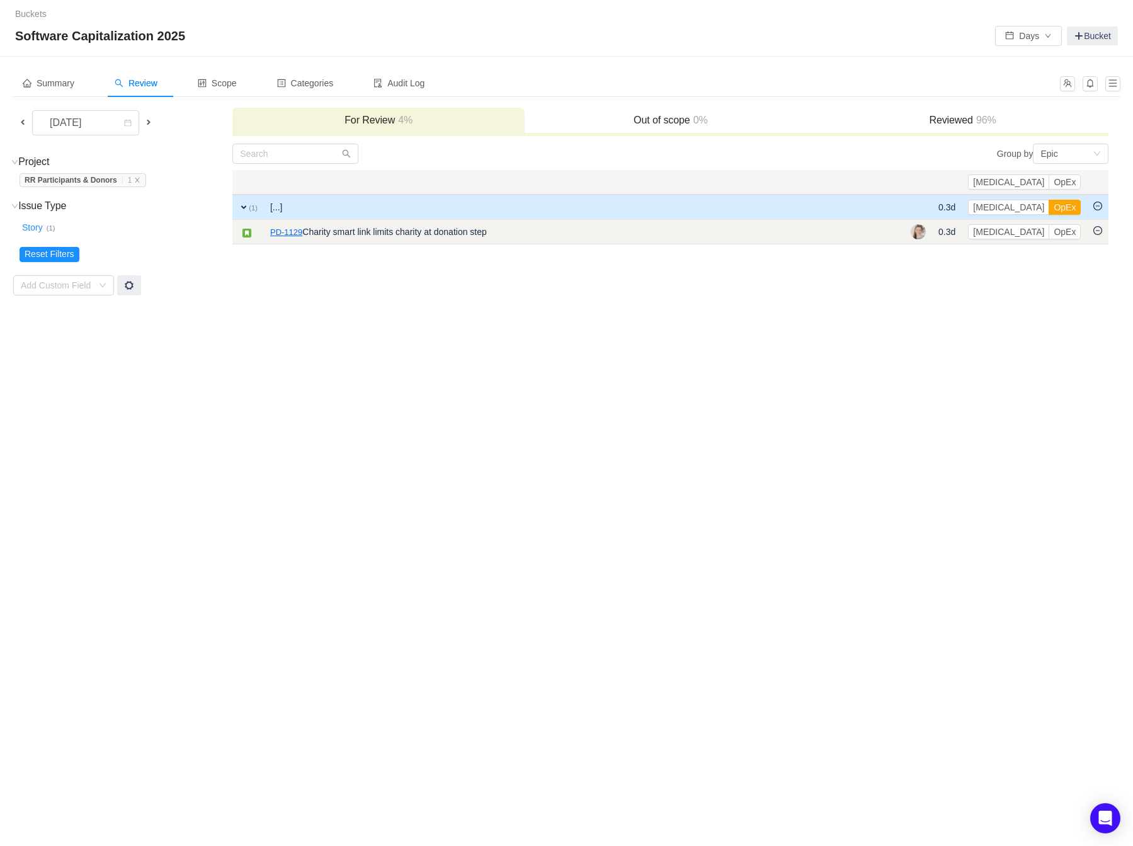
click at [288, 231] on link "PD-1129" at bounding box center [286, 232] width 32 height 13
click at [784, 230] on button "[MEDICAL_DATA]" at bounding box center [1008, 231] width 81 height 15
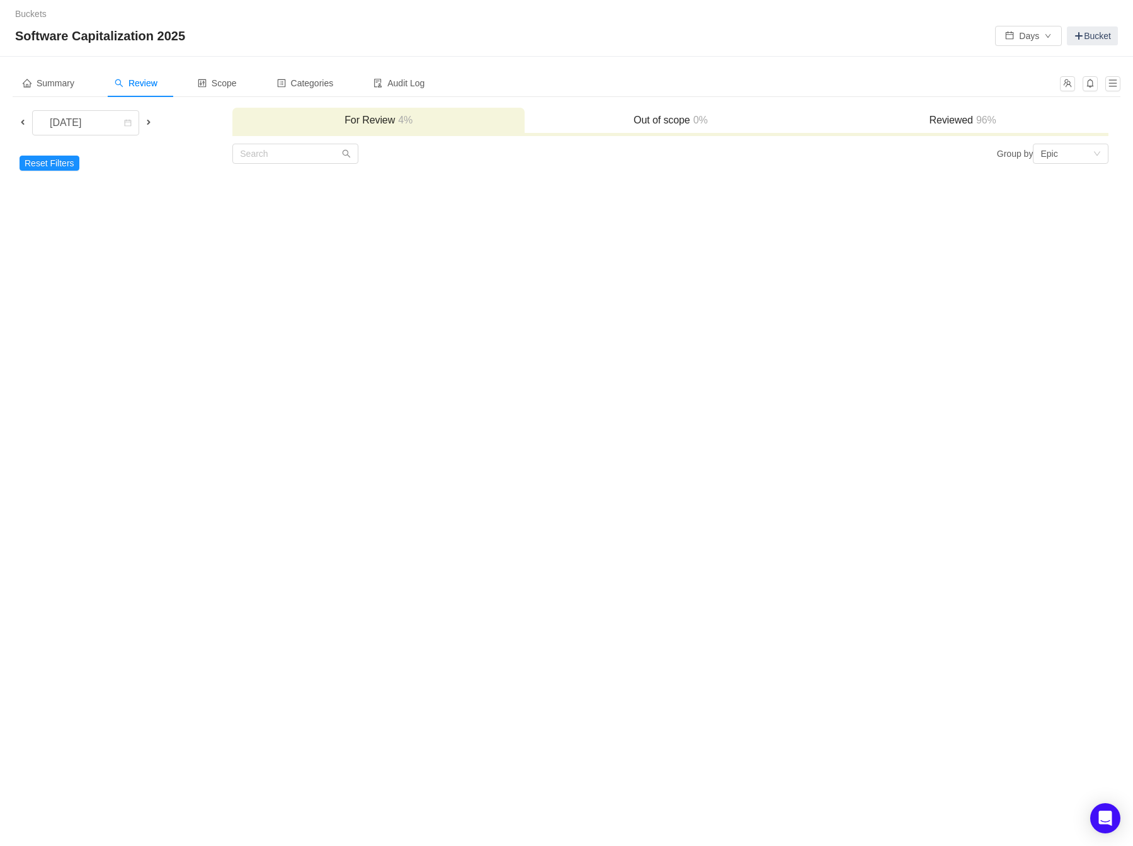
click at [341, 117] on h3 "For Review 4%" at bounding box center [379, 120] width 280 height 13
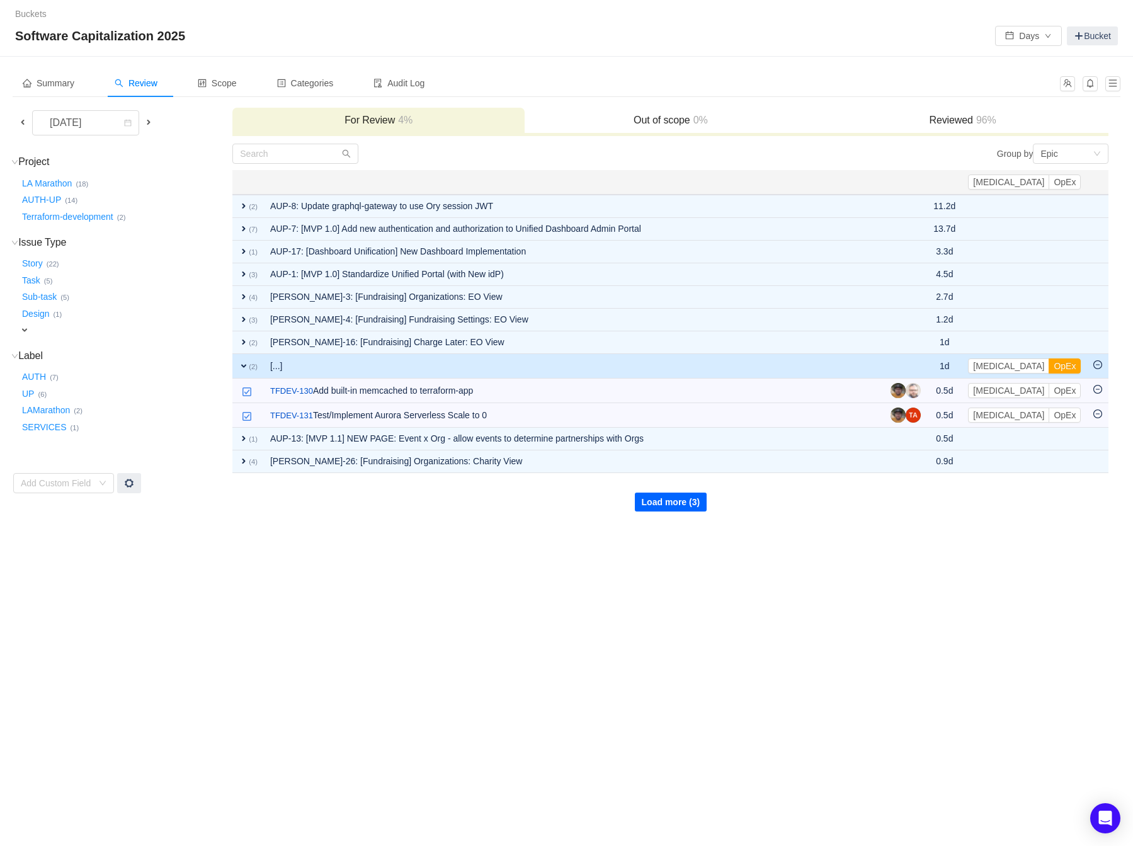
click at [675, 498] on button "Load more (3)" at bounding box center [671, 502] width 72 height 19
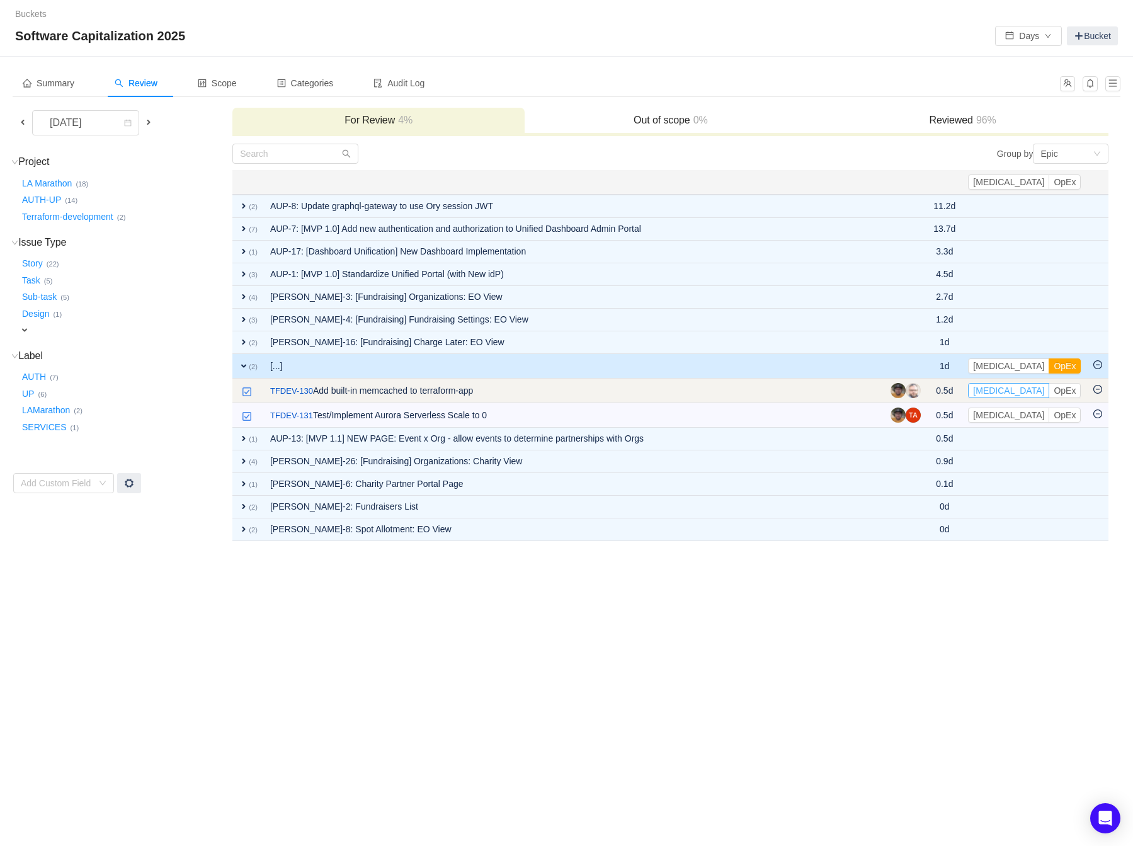
click at [784, 389] on button "[MEDICAL_DATA]" at bounding box center [1008, 390] width 81 height 15
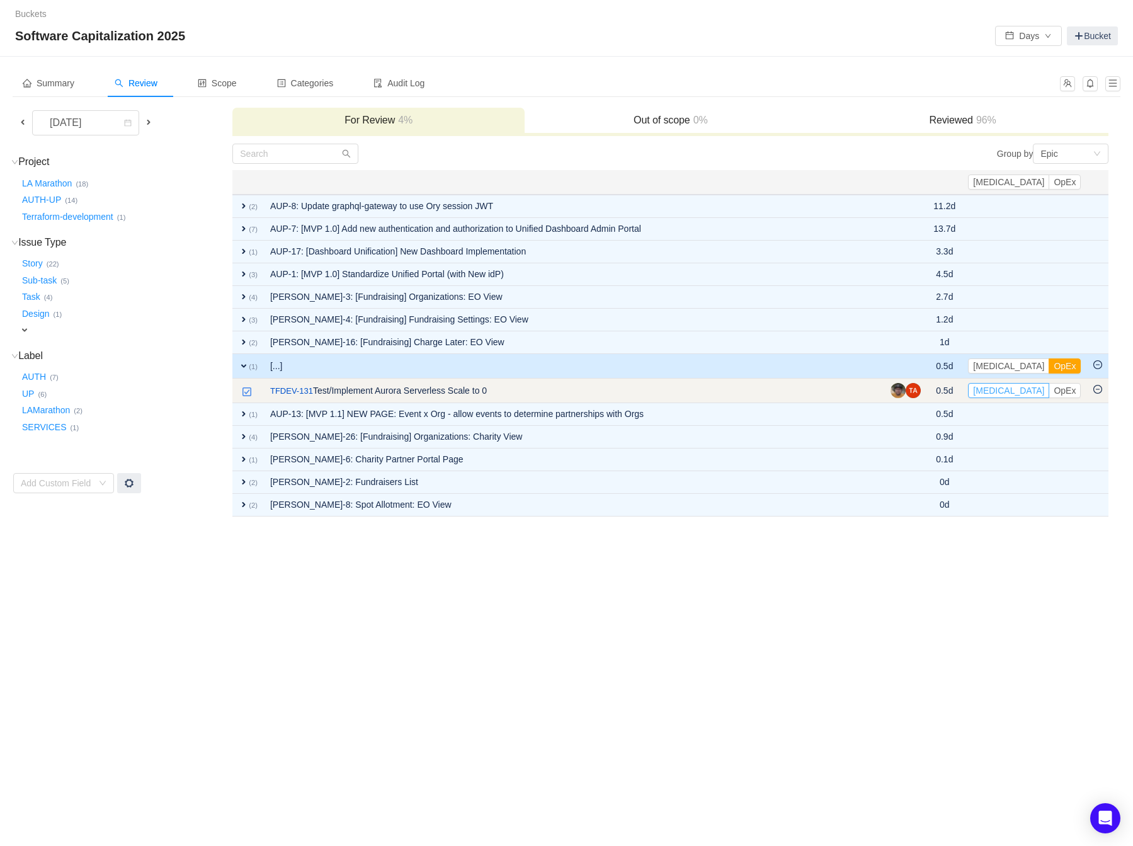
click at [784, 387] on button "[MEDICAL_DATA]" at bounding box center [1008, 390] width 81 height 15
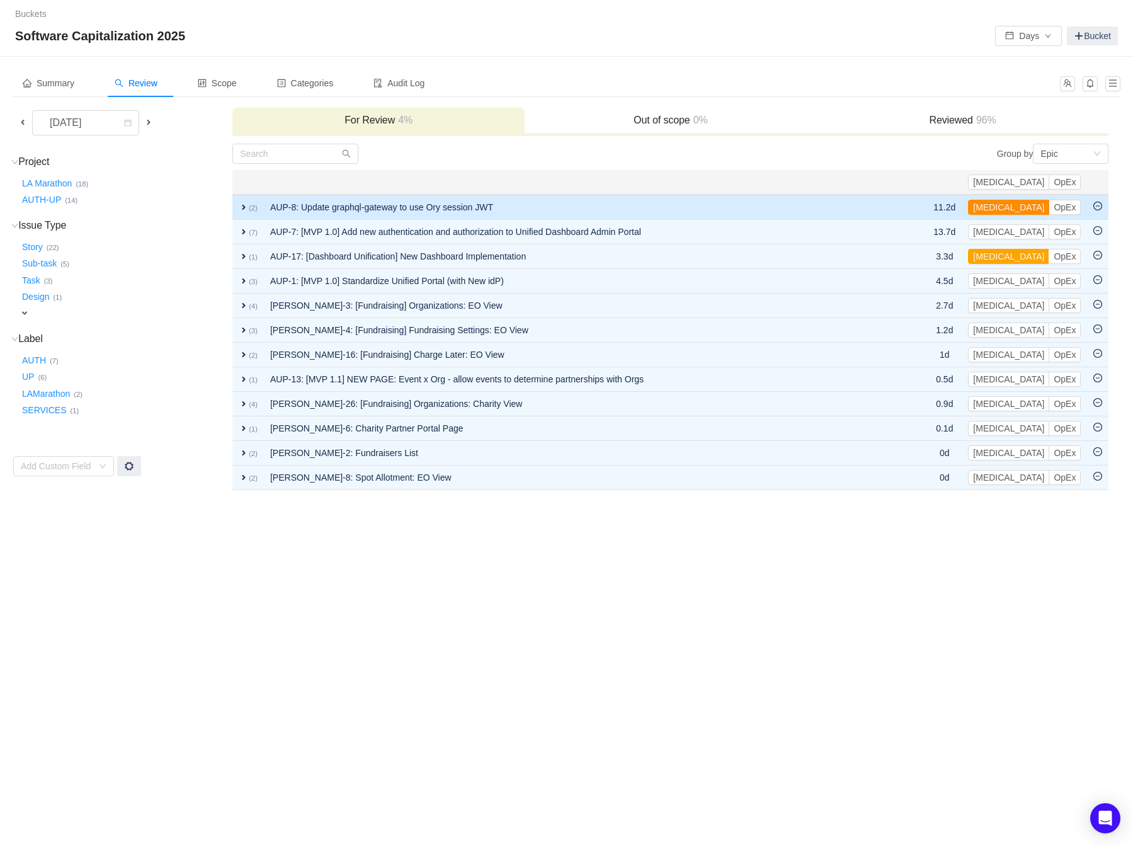
click at [784, 204] on button "[MEDICAL_DATA]" at bounding box center [1008, 207] width 81 height 15
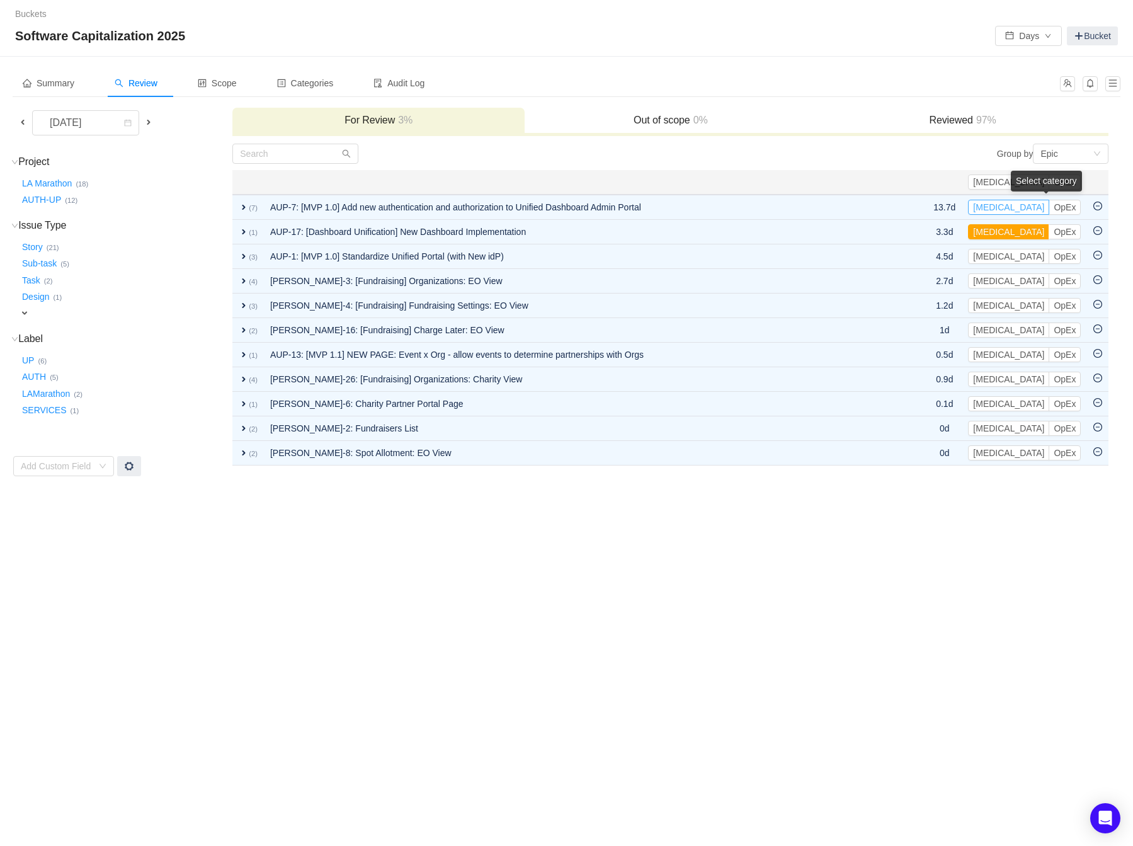
click at [784, 204] on button "[MEDICAL_DATA]" at bounding box center [1008, 207] width 81 height 15
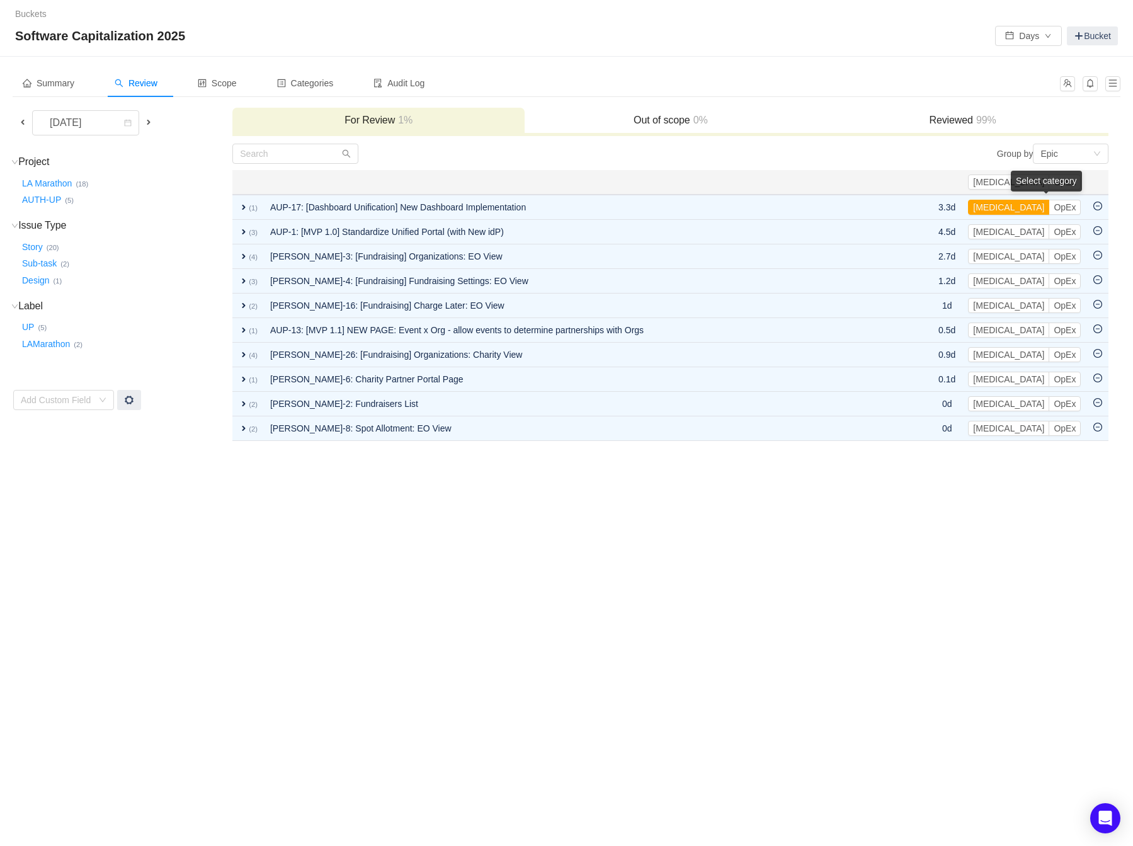
click at [784, 204] on button "[MEDICAL_DATA]" at bounding box center [1008, 207] width 81 height 15
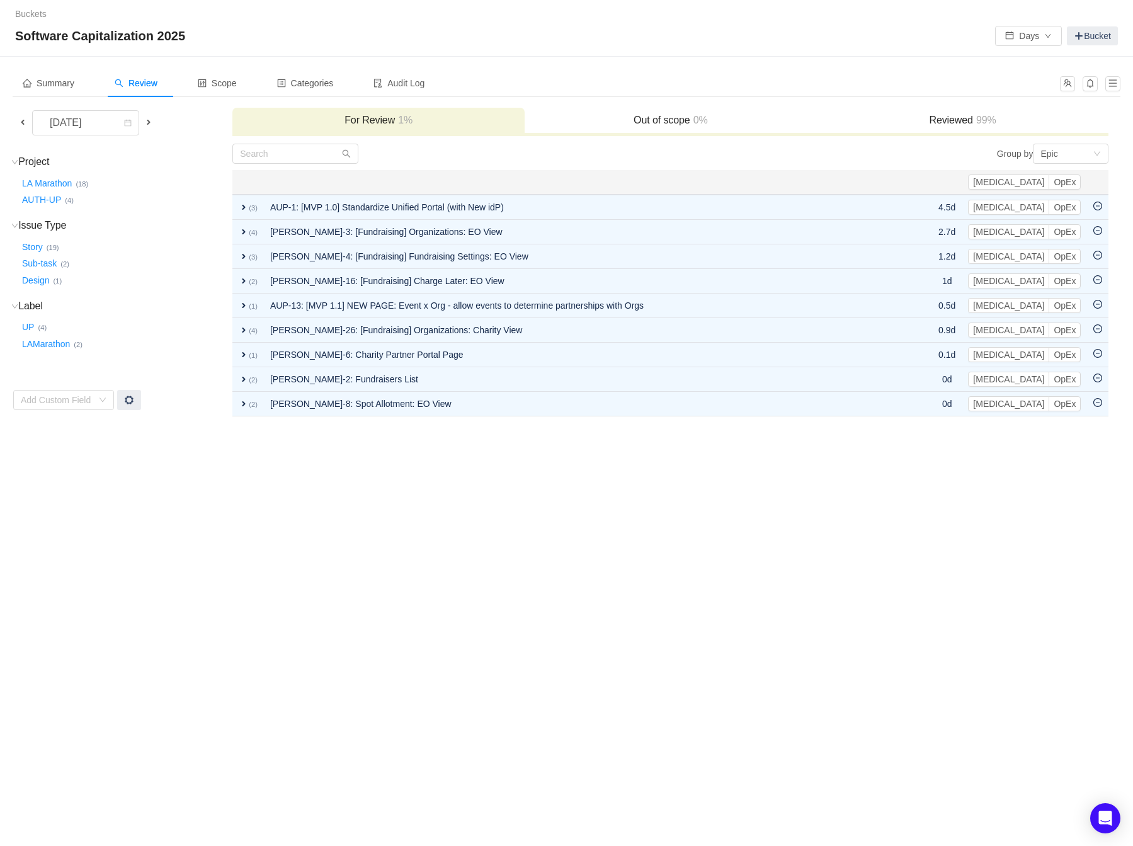
click at [458, 506] on div "Buckets / / Software Capitalization 2025 Days Bucket Summary Review Scope Categ…" at bounding box center [566, 423] width 1133 height 846
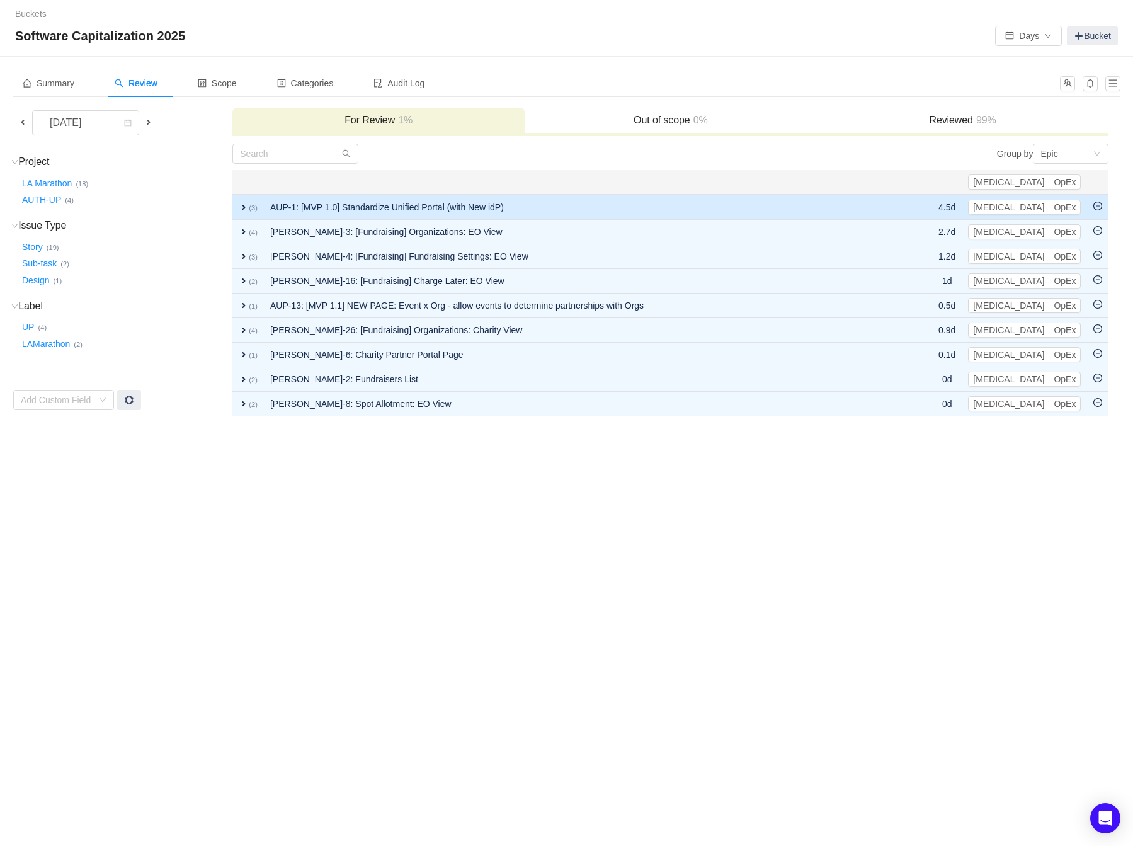
click at [531, 204] on td "AUP-1: [MVP 1.0] Standardize Unified Portal (with New idP)" at bounding box center [588, 207] width 648 height 25
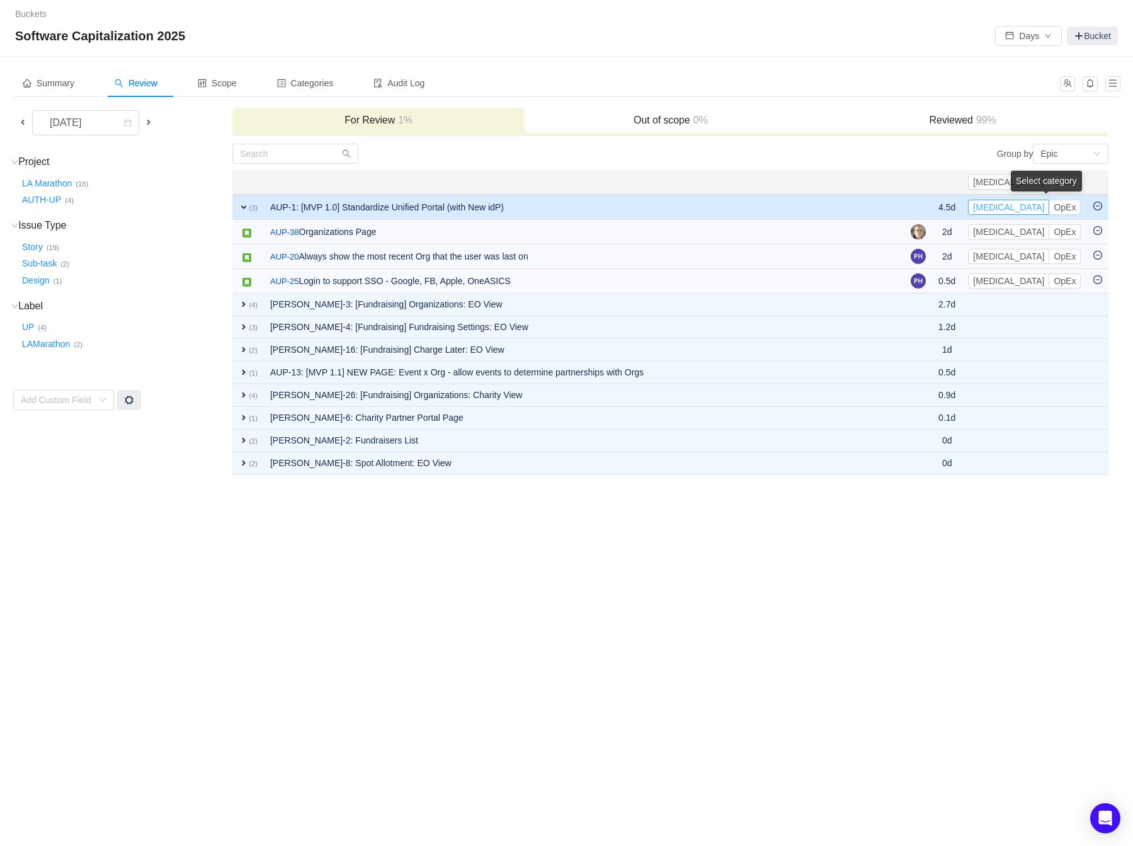
click at [784, 205] on button "[MEDICAL_DATA]" at bounding box center [1008, 207] width 81 height 15
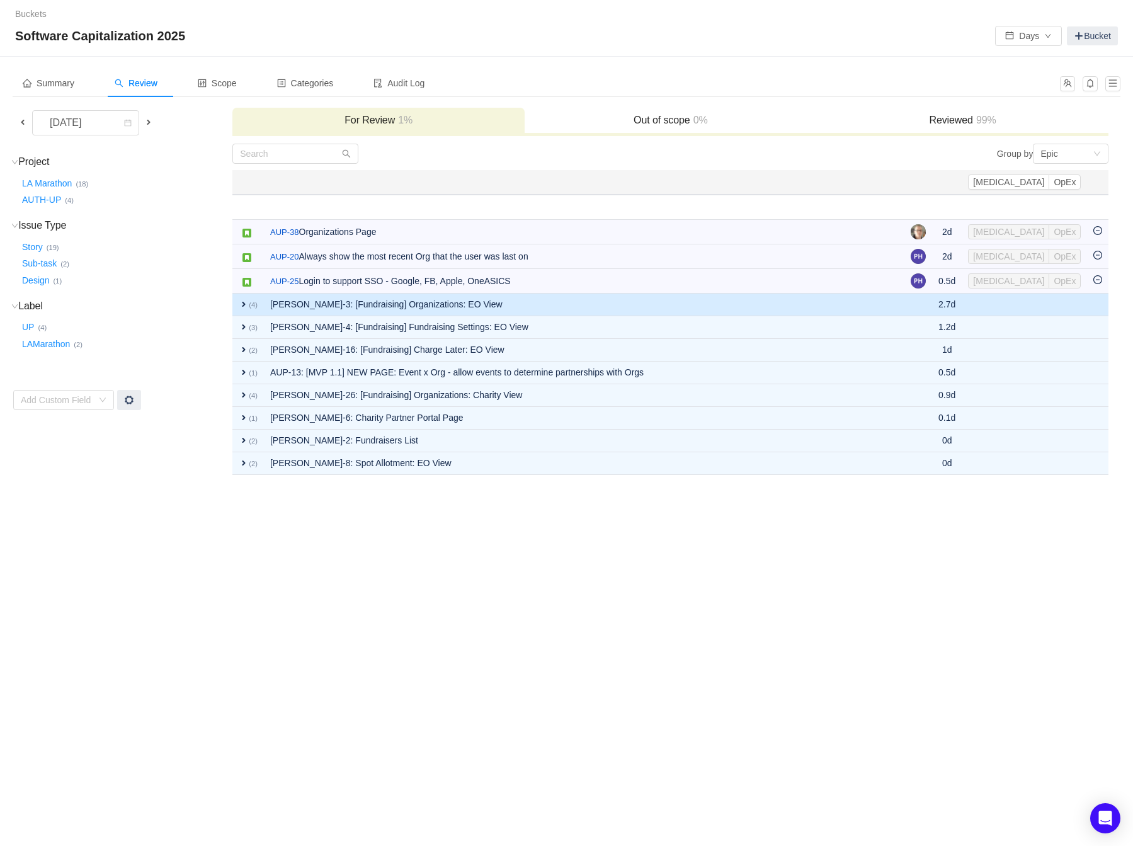
click at [784, 300] on td "[PERSON_NAME]-3: [Fundraising] Organizations: EO View" at bounding box center [584, 305] width 641 height 23
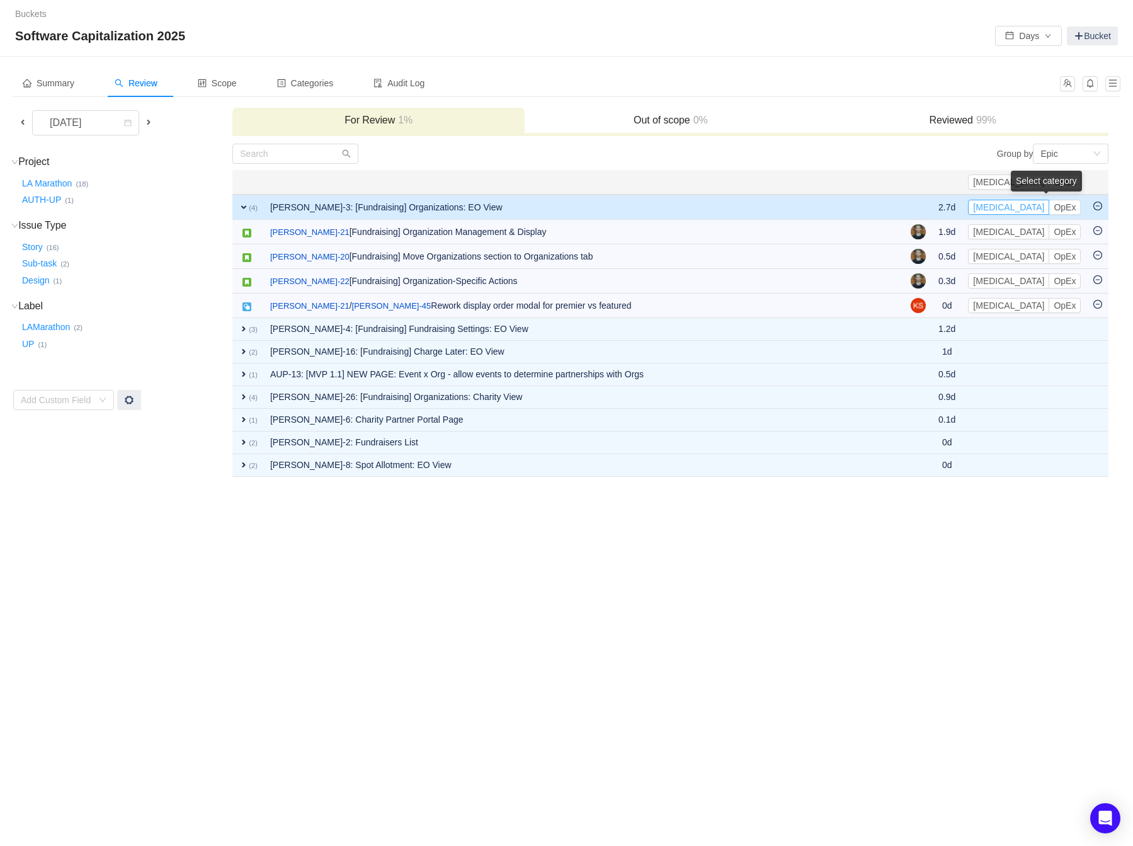
click at [784, 205] on button "[MEDICAL_DATA]" at bounding box center [1008, 207] width 81 height 15
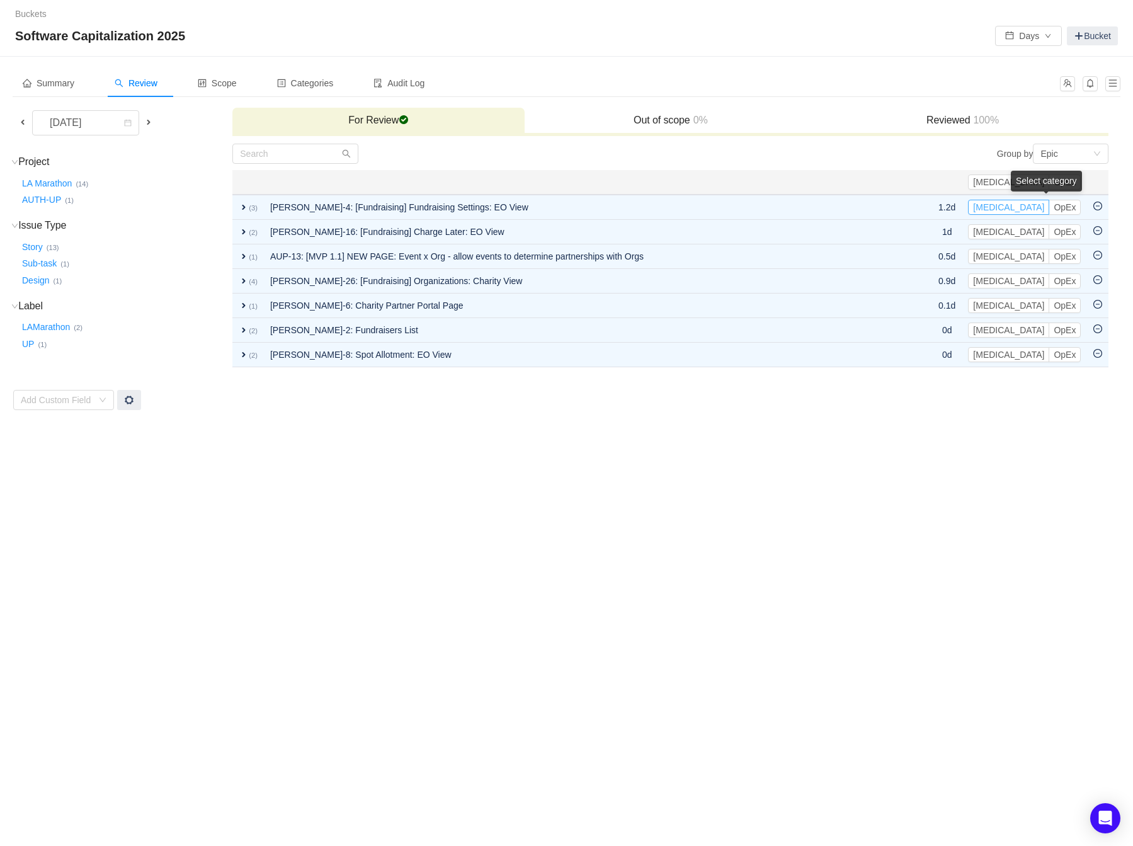
click at [784, 205] on button "[MEDICAL_DATA]" at bounding box center [1008, 207] width 81 height 15
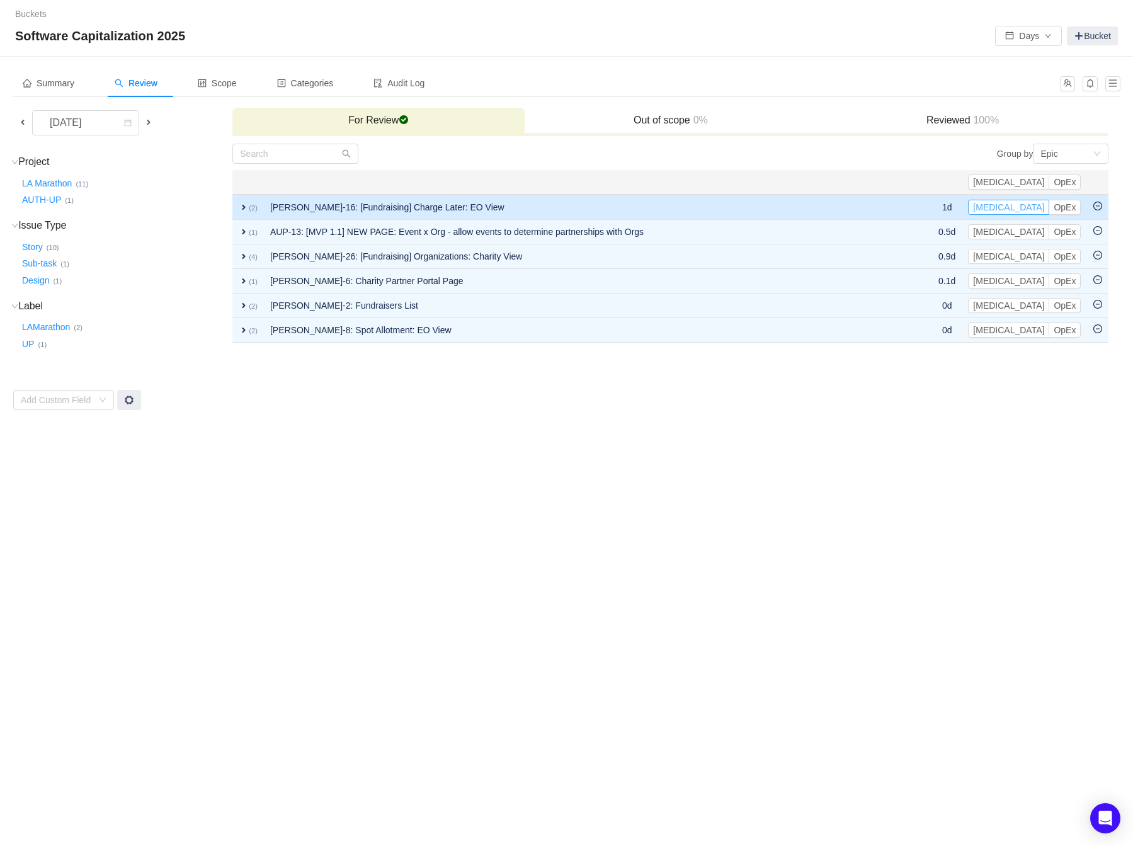
click at [784, 205] on button "[MEDICAL_DATA]" at bounding box center [1008, 207] width 81 height 15
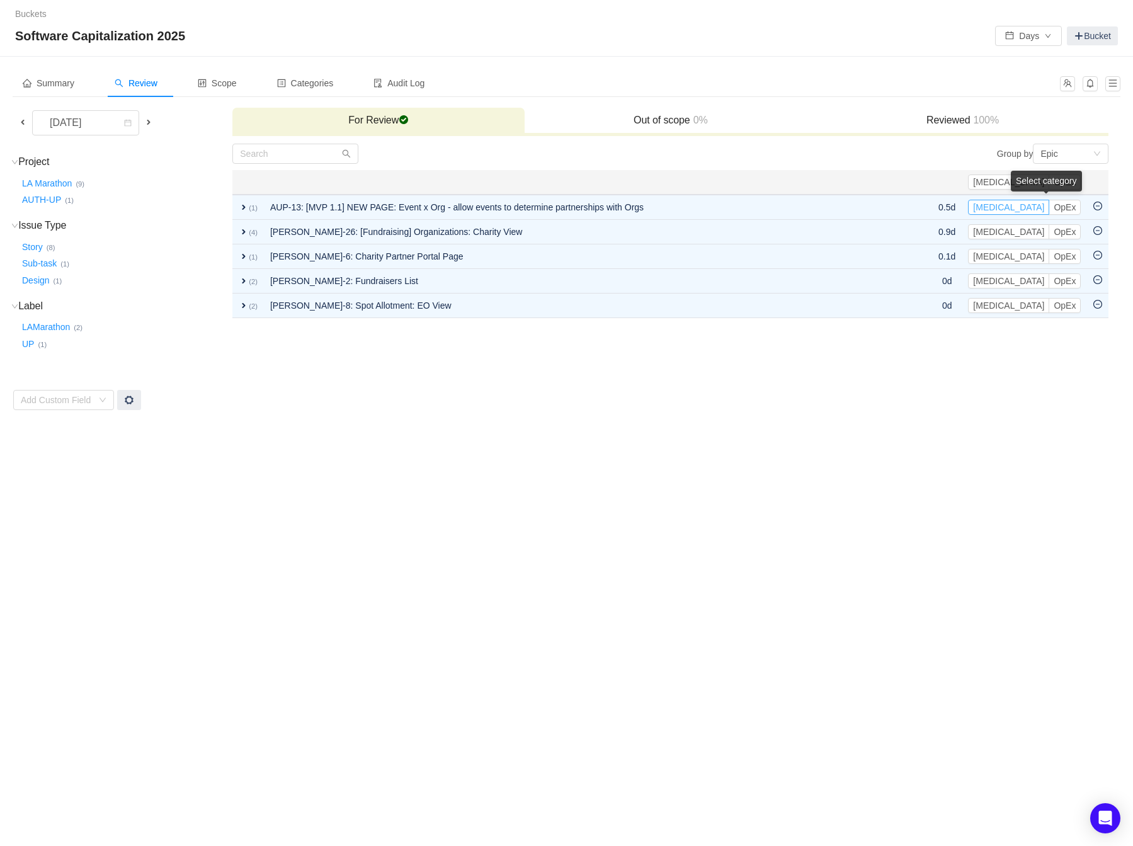
click at [784, 205] on button "[MEDICAL_DATA]" at bounding box center [1008, 207] width 81 height 15
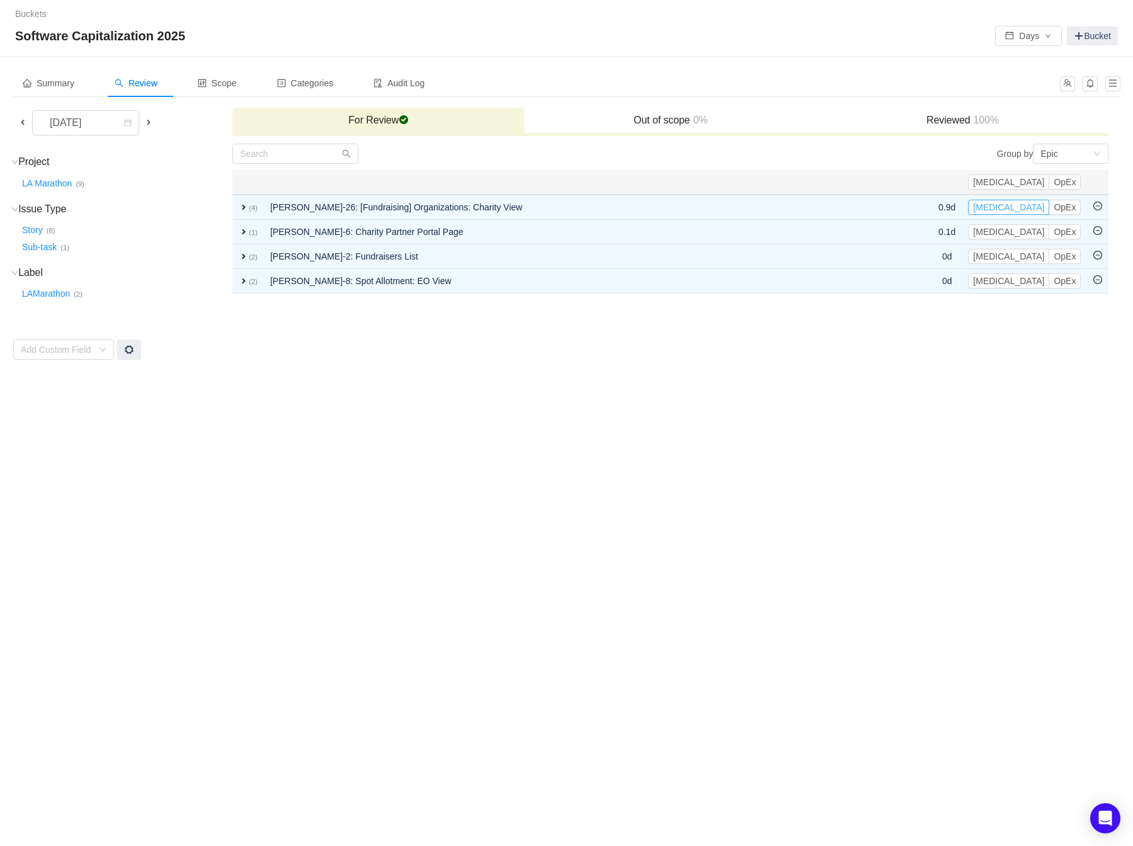
click at [784, 205] on button "[MEDICAL_DATA]" at bounding box center [1008, 207] width 81 height 15
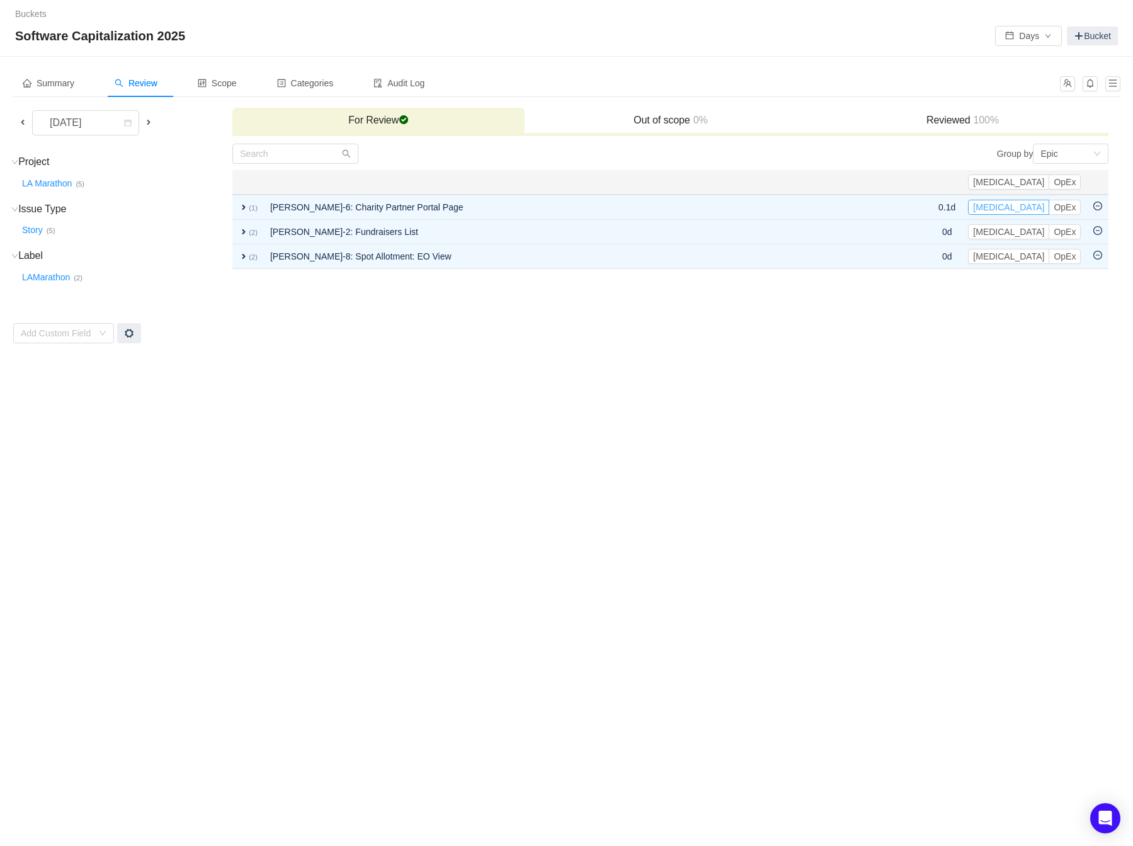
click at [784, 205] on button "[MEDICAL_DATA]" at bounding box center [1008, 207] width 81 height 15
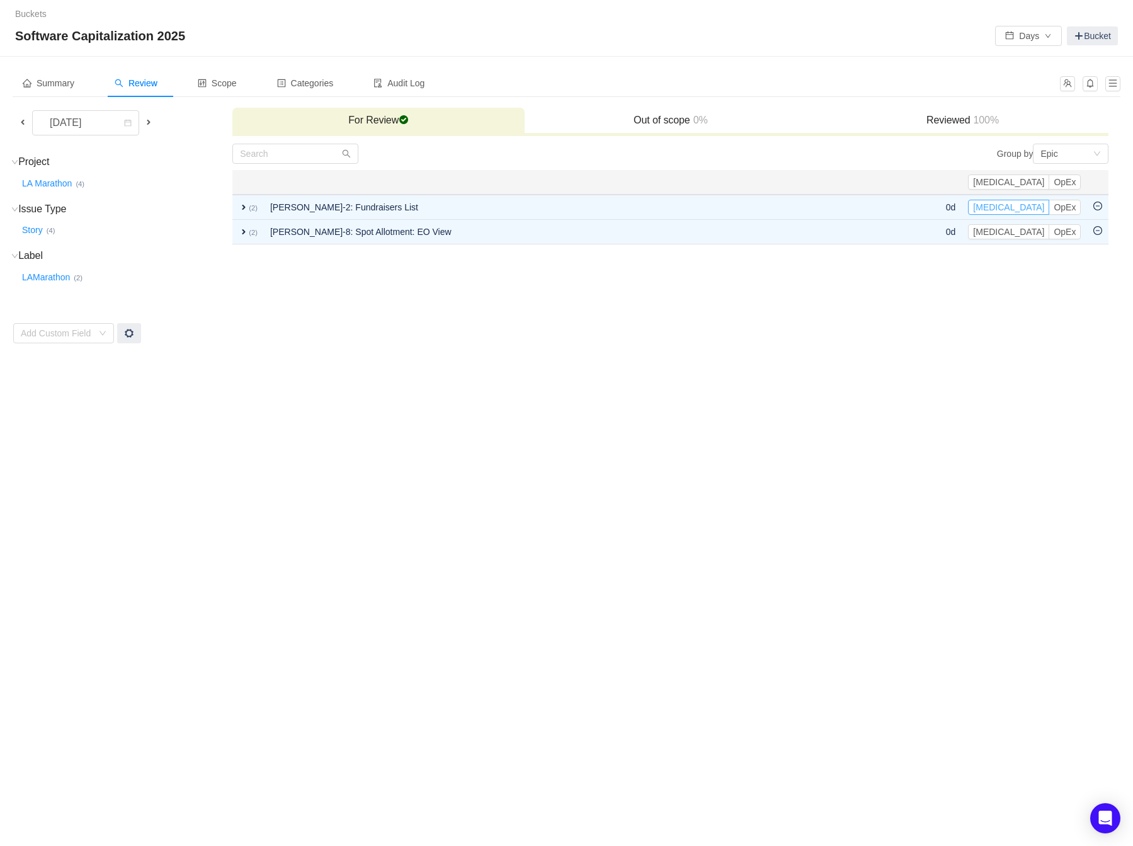
click at [784, 205] on button "[MEDICAL_DATA]" at bounding box center [1008, 207] width 81 height 15
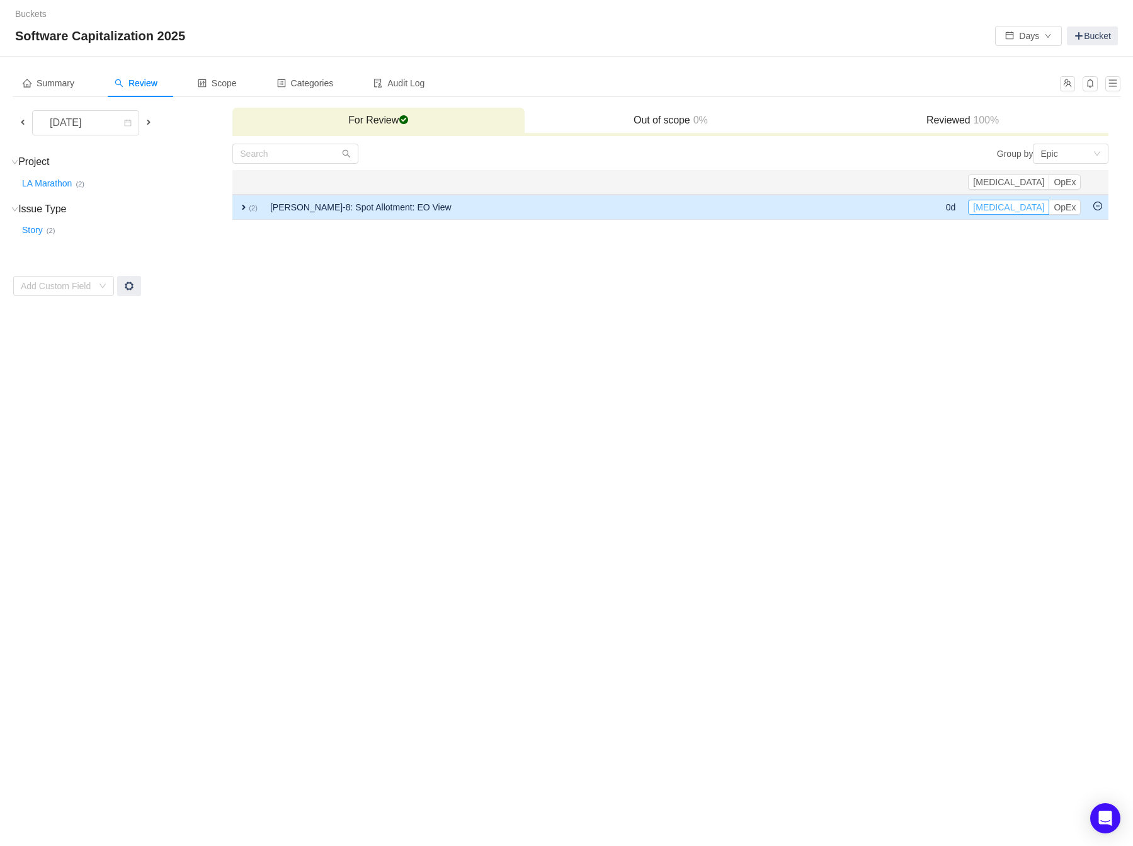
click at [784, 206] on button "[MEDICAL_DATA]" at bounding box center [1008, 207] width 81 height 15
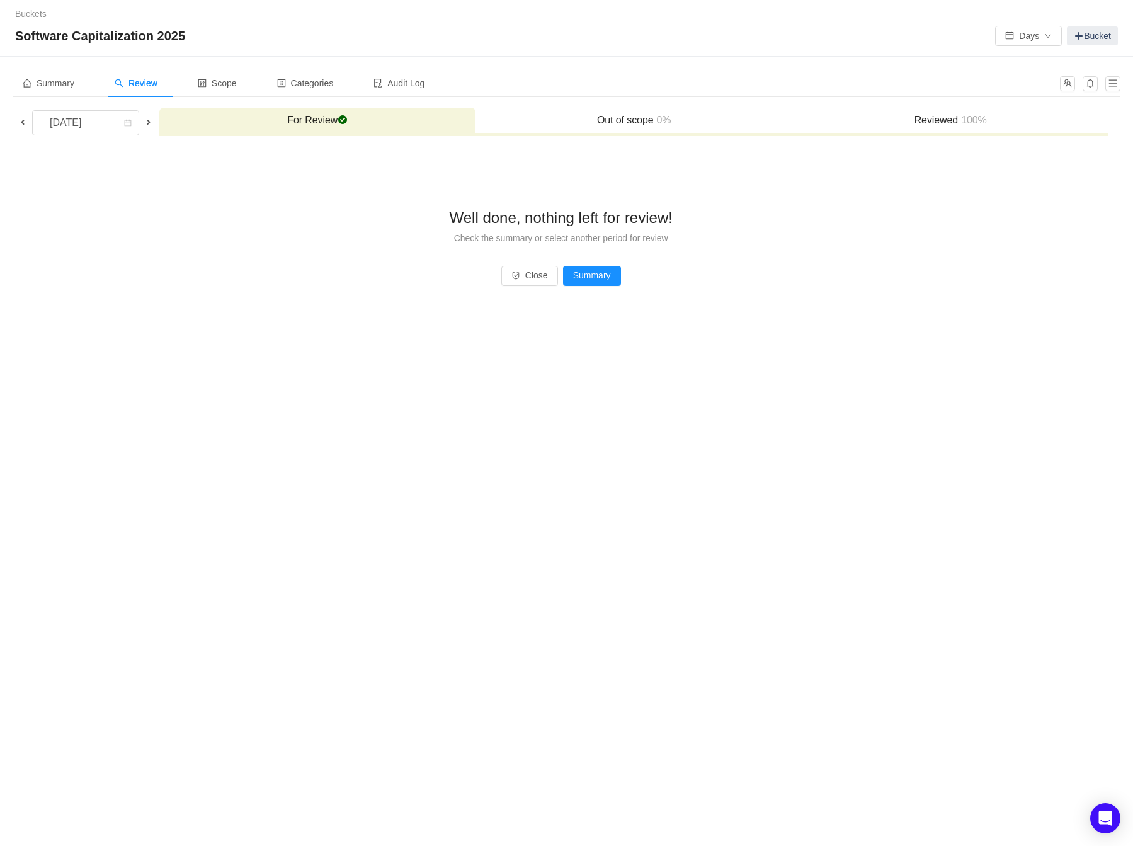
click at [784, 122] on h3 "Reviewed 100%" at bounding box center [951, 120] width 304 height 13
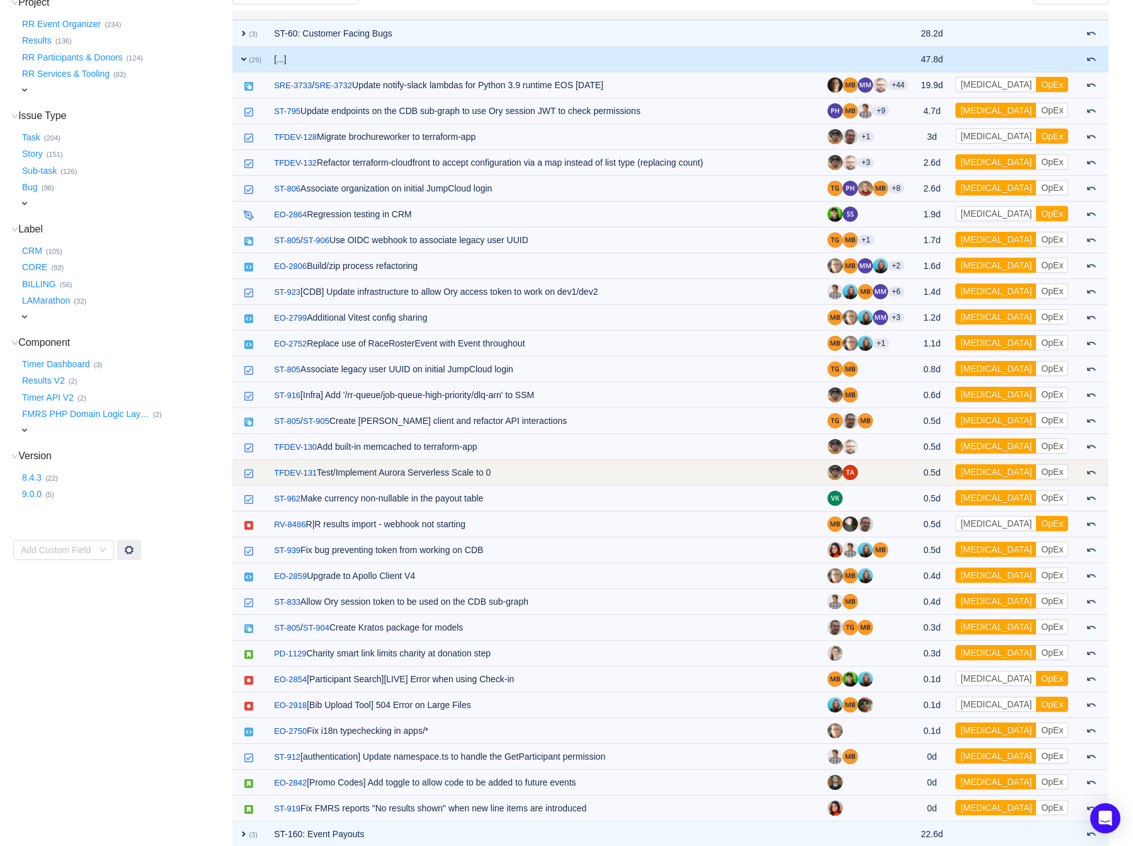
scroll to position [85, 0]
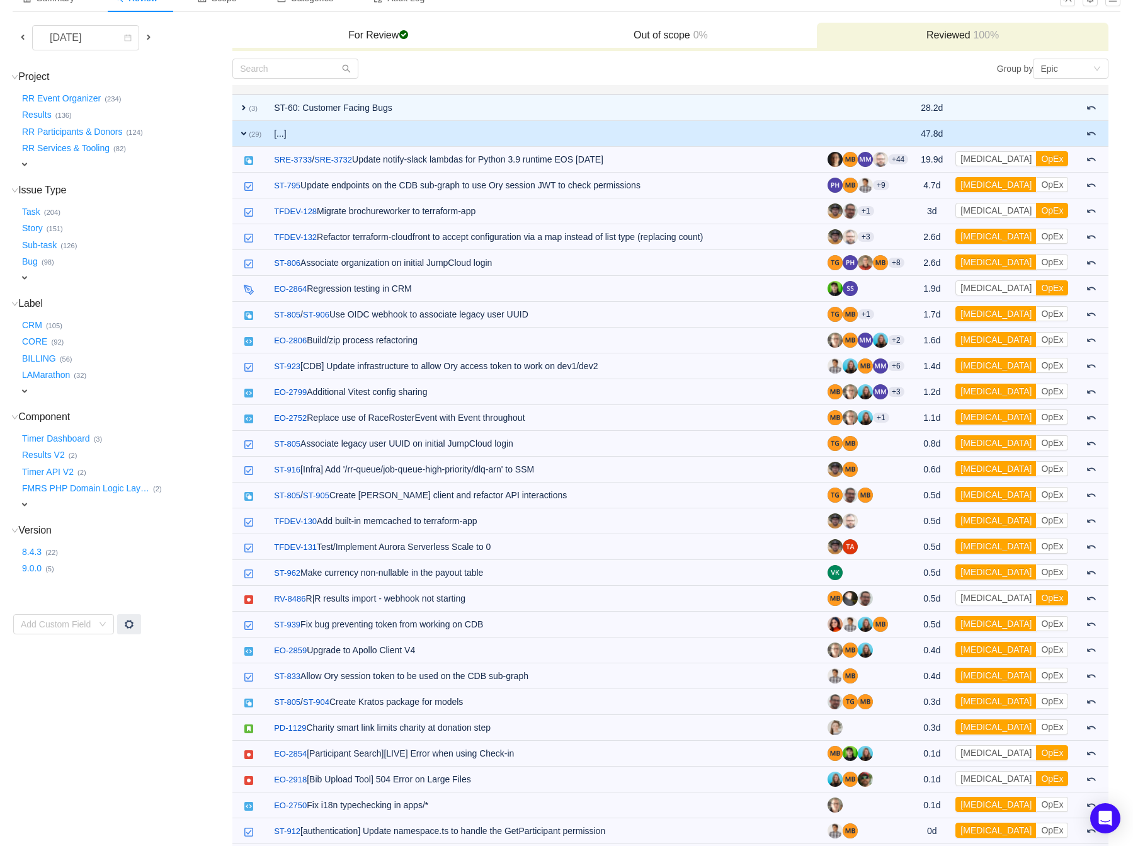
click at [244, 130] on span "expand" at bounding box center [244, 133] width 10 height 10
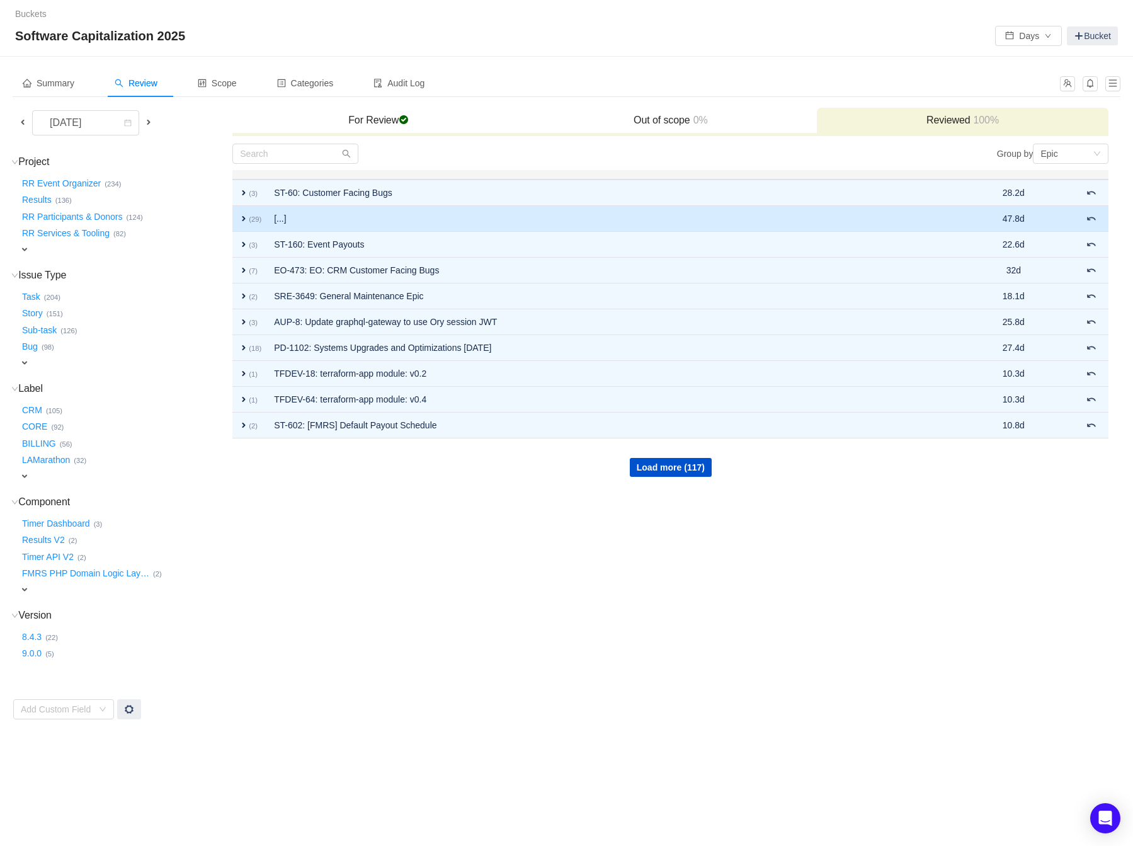
scroll to position [0, 0]
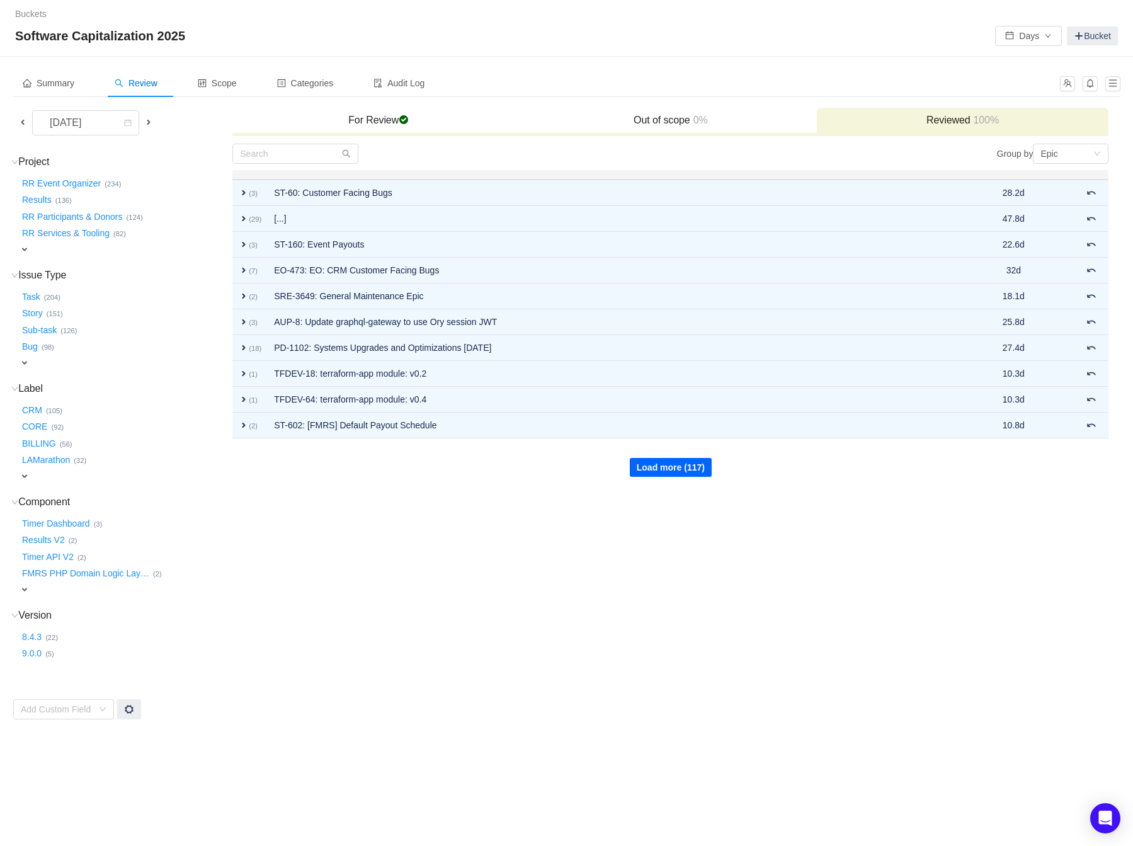
click at [697, 464] on button "Load more (117)" at bounding box center [671, 467] width 82 height 19
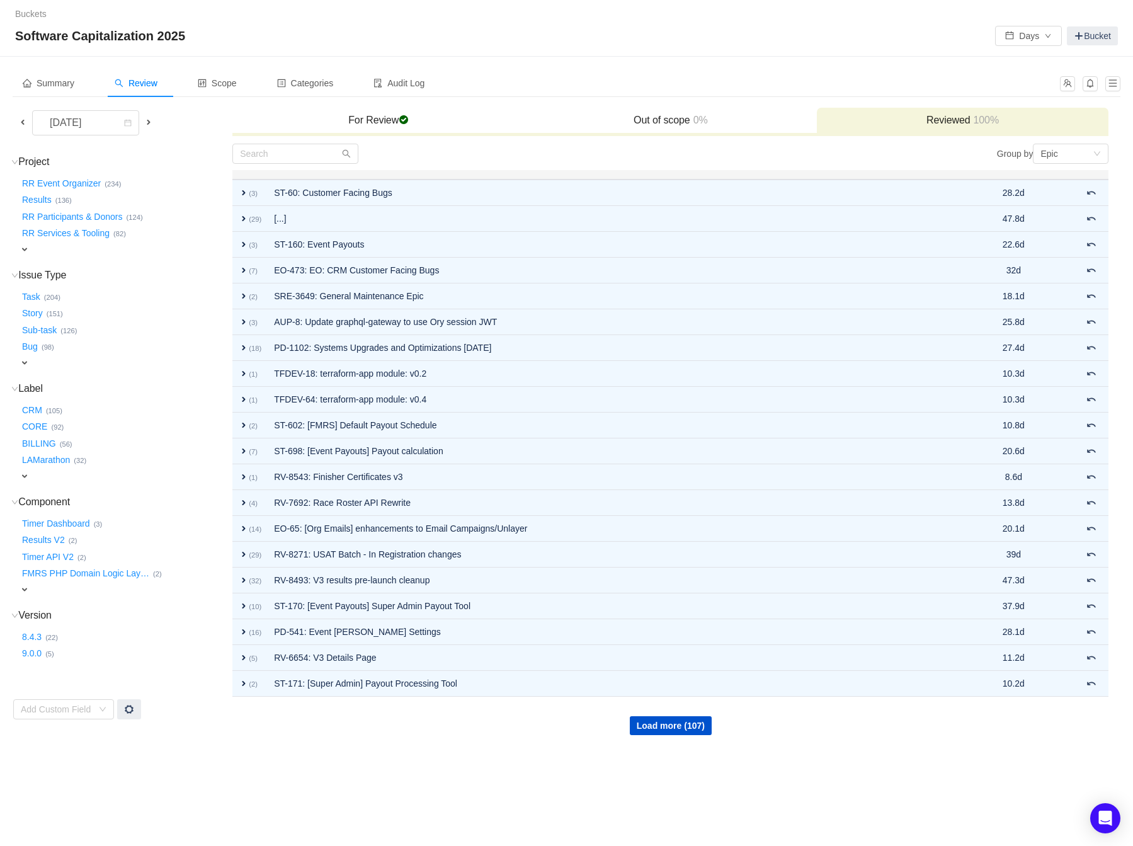
click at [367, 119] on h3 "For Review checked" at bounding box center [379, 120] width 280 height 13
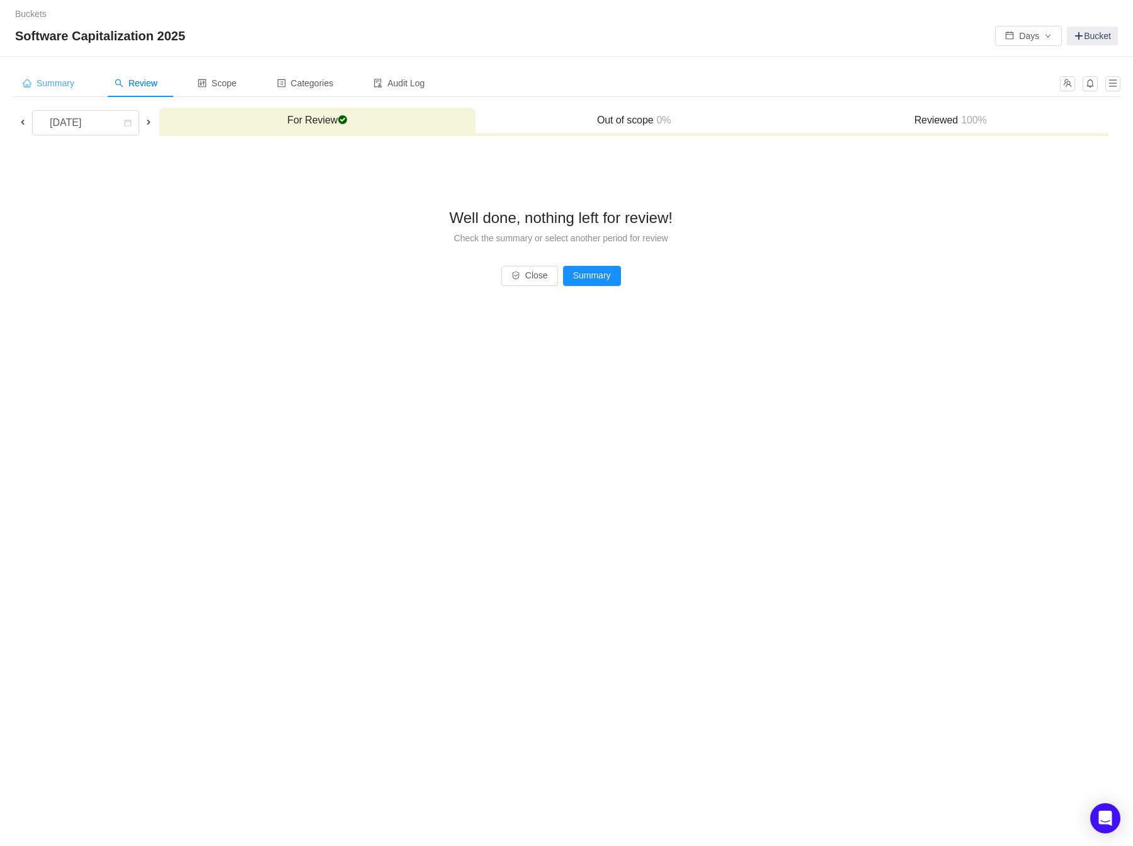
click at [42, 83] on span "Summary" at bounding box center [49, 83] width 52 height 10
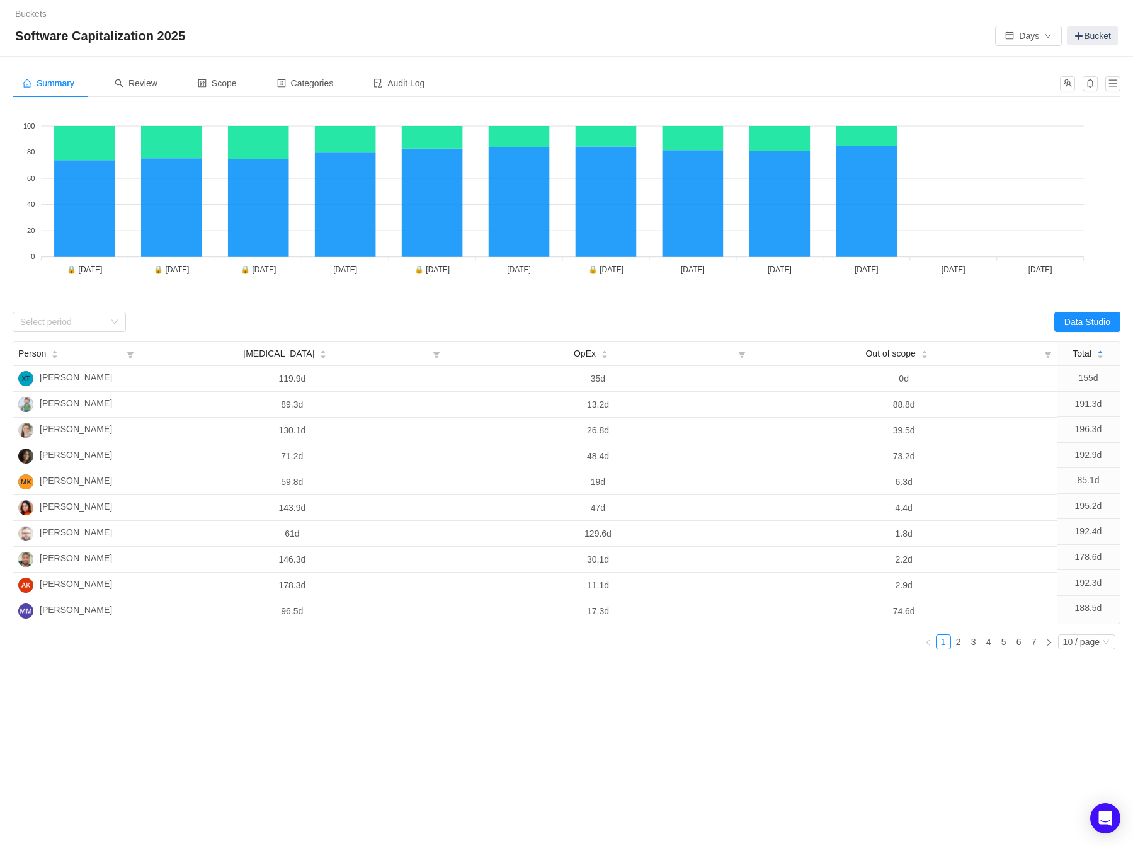
click at [784, 2] on div "Buckets / / Software Capitalization 2025 Days Bucket" at bounding box center [566, 28] width 1133 height 57
click at [120, 321] on div "Select period" at bounding box center [69, 322] width 113 height 20
click at [87, 417] on li "[DATE]" at bounding box center [69, 418] width 113 height 20
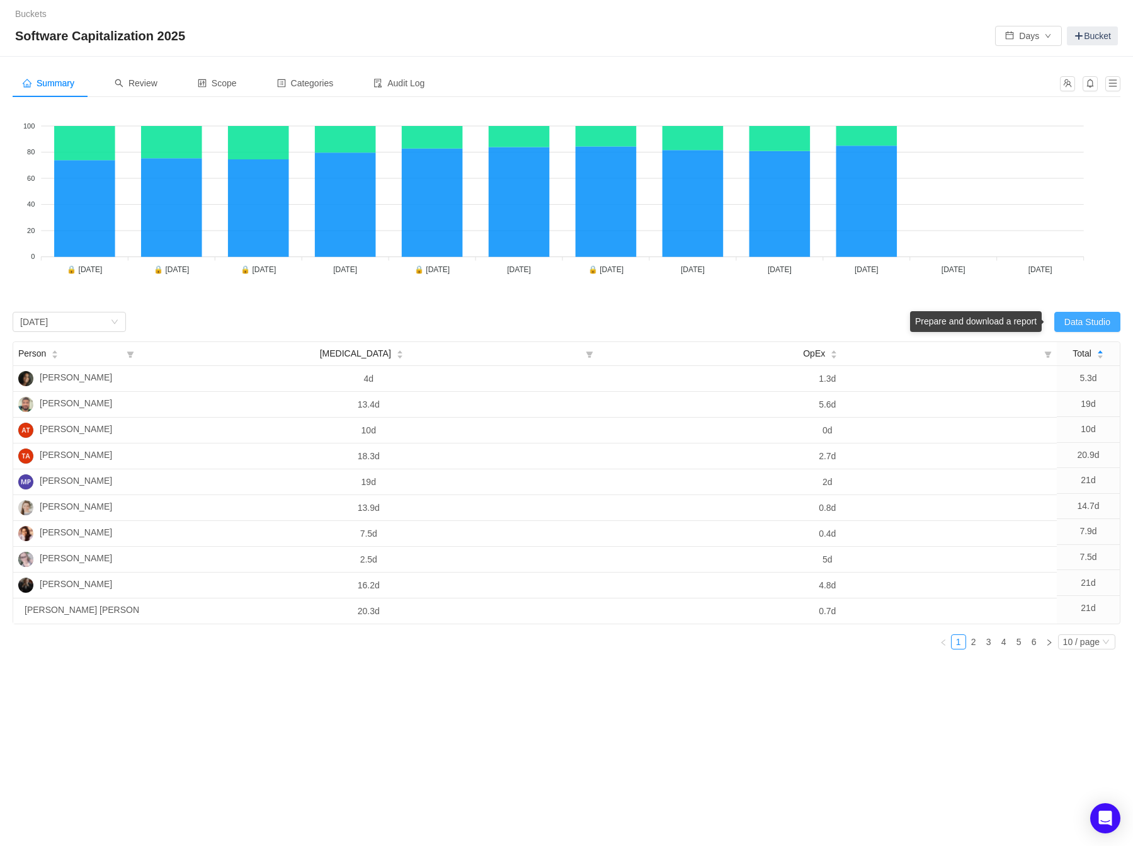
click at [784, 317] on button "Data Studio" at bounding box center [1087, 322] width 66 height 20
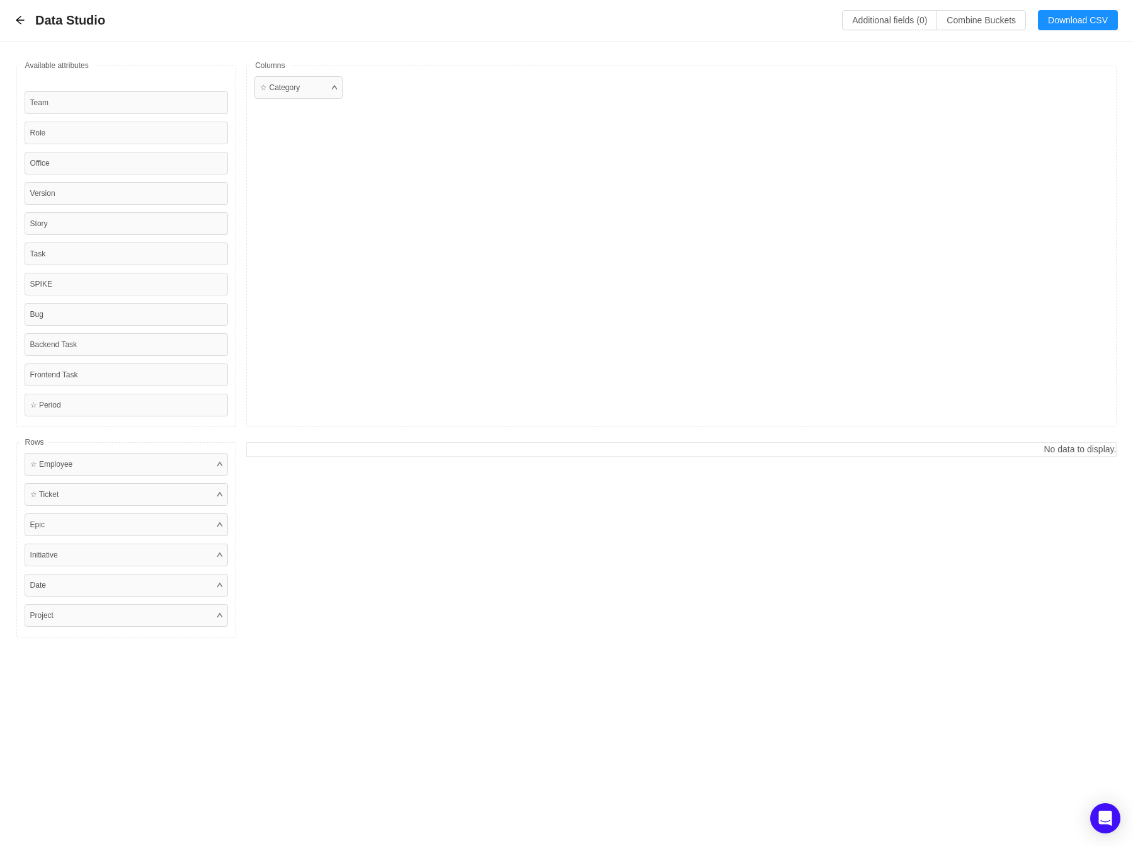
click at [370, 259] on div "☆ Category" at bounding box center [681, 247] width 870 height 362
click at [784, 19] on button "Download CSV" at bounding box center [1078, 20] width 80 height 20
click at [122, 506] on div "Available fields Team Role Office Version Story Task SPIKE Bug Backend Task Fro…" at bounding box center [566, 352] width 1133 height 620
